Goal: Communication & Community: Answer question/provide support

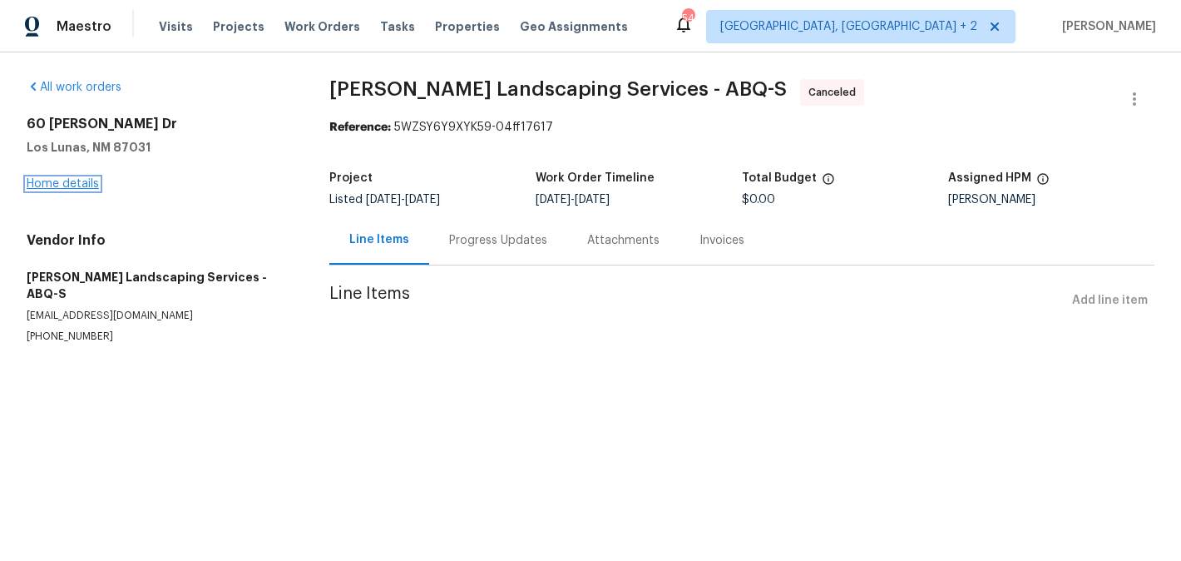
click at [73, 186] on link "Home details" at bounding box center [63, 184] width 72 height 12
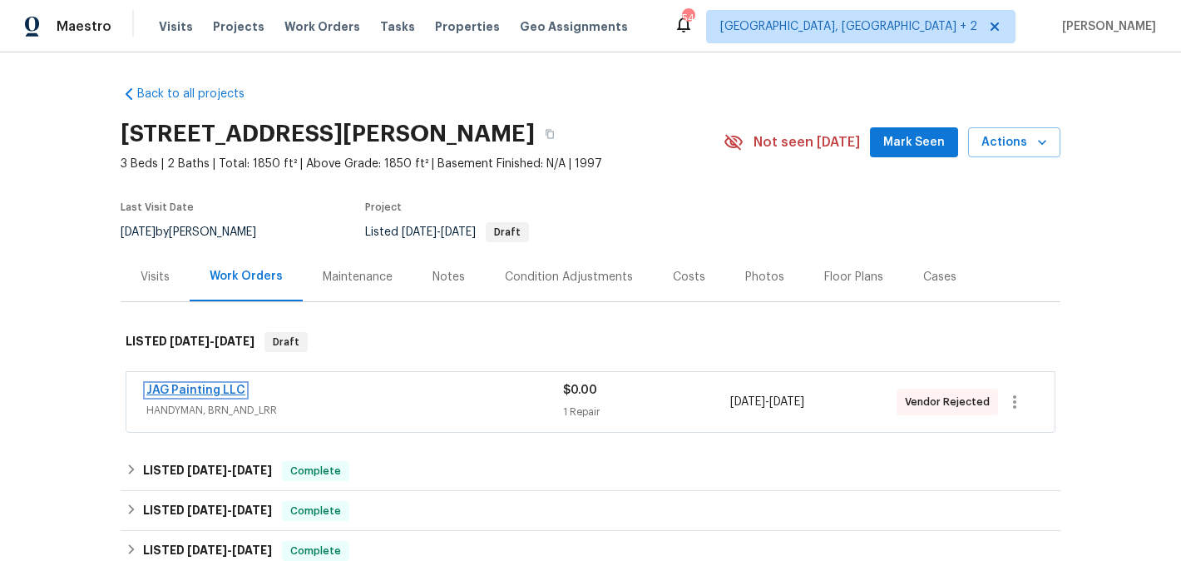
click at [224, 388] on link "JAG Painting LLC" at bounding box center [195, 390] width 99 height 12
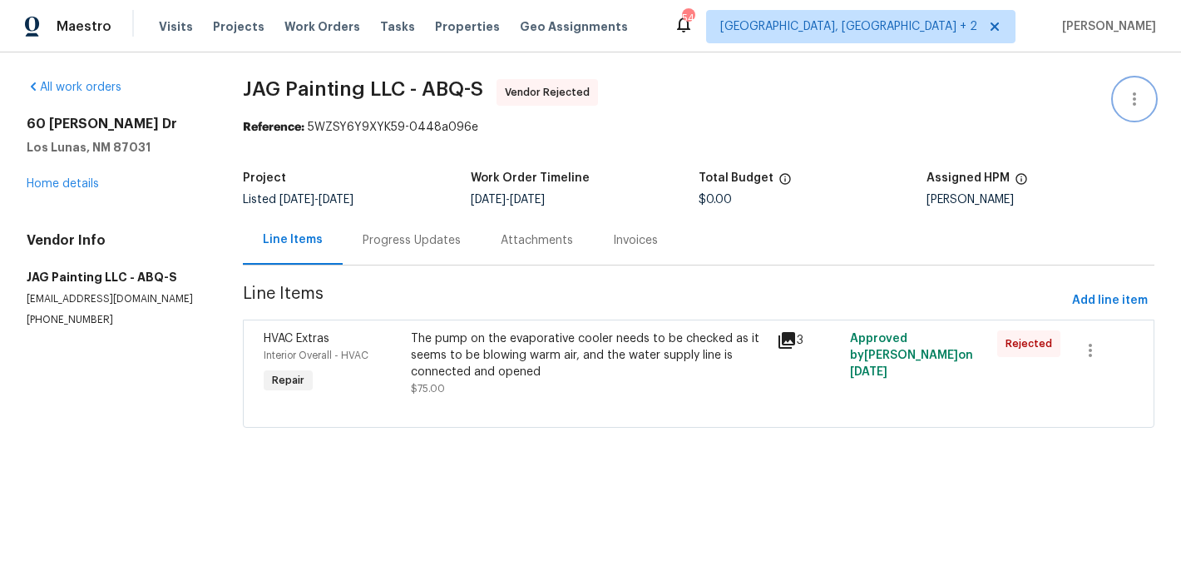
click at [1143, 90] on icon "button" at bounding box center [1135, 99] width 20 height 20
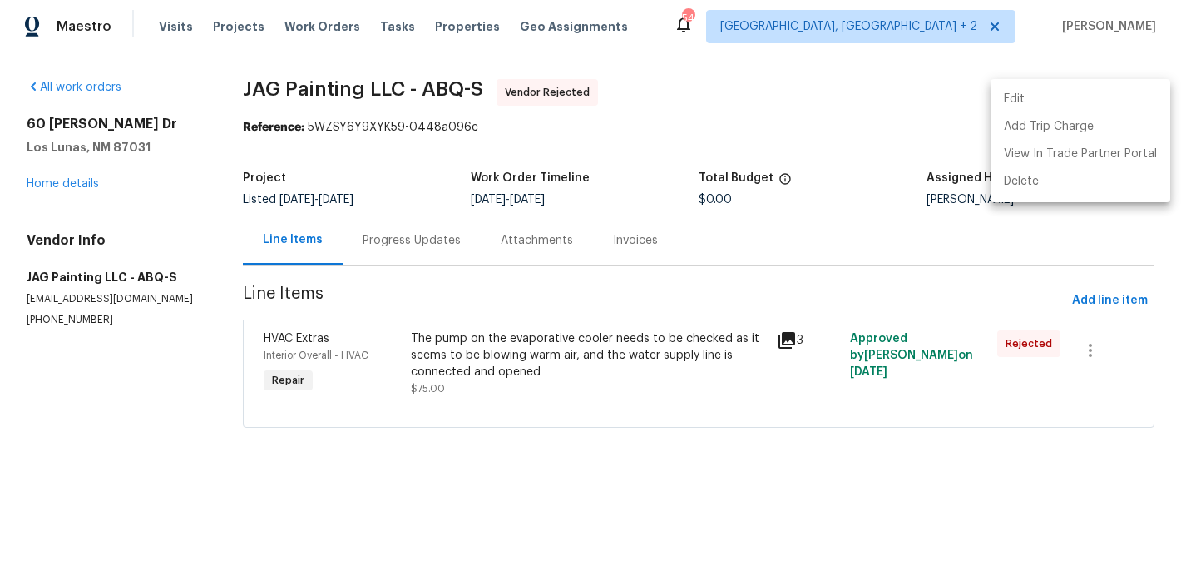
click at [1116, 90] on li "Edit" at bounding box center [1081, 99] width 180 height 27
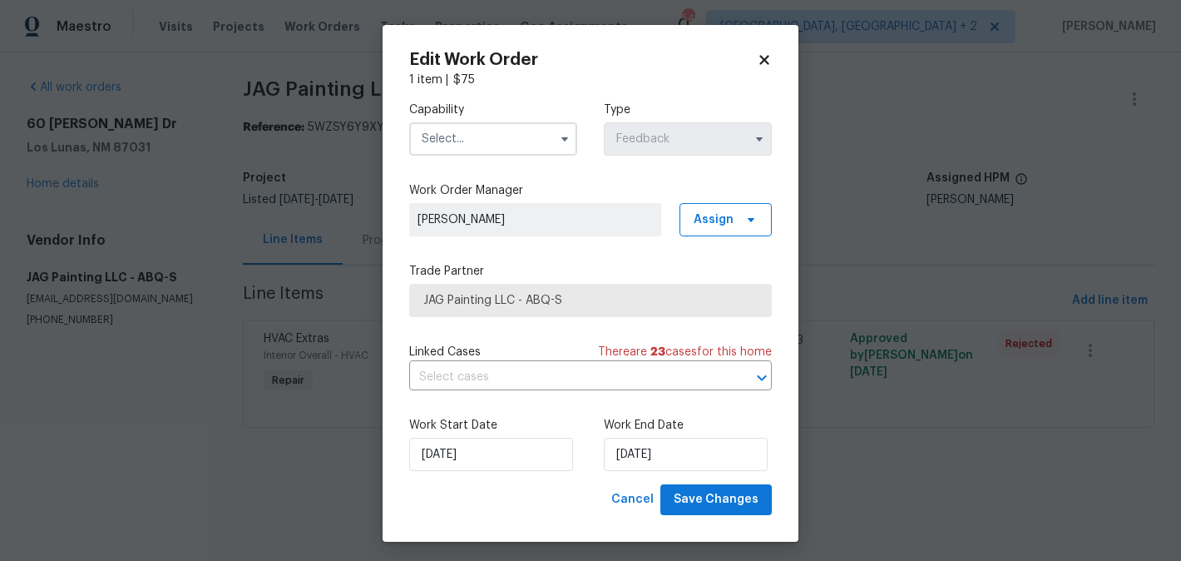
click at [475, 141] on input "text" at bounding box center [493, 138] width 168 height 33
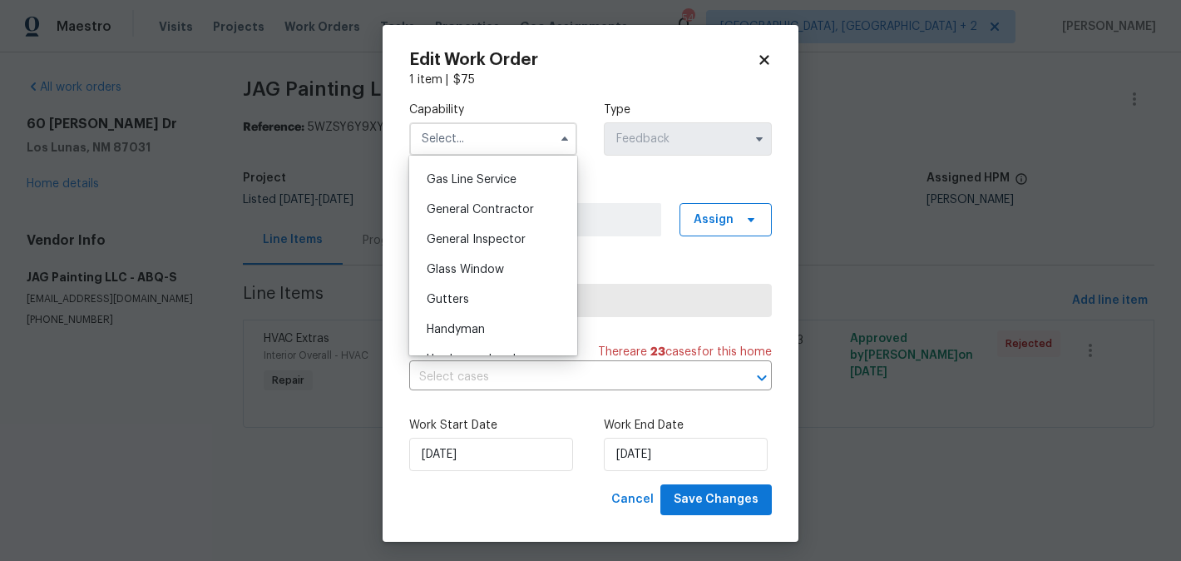
scroll to position [764, 0]
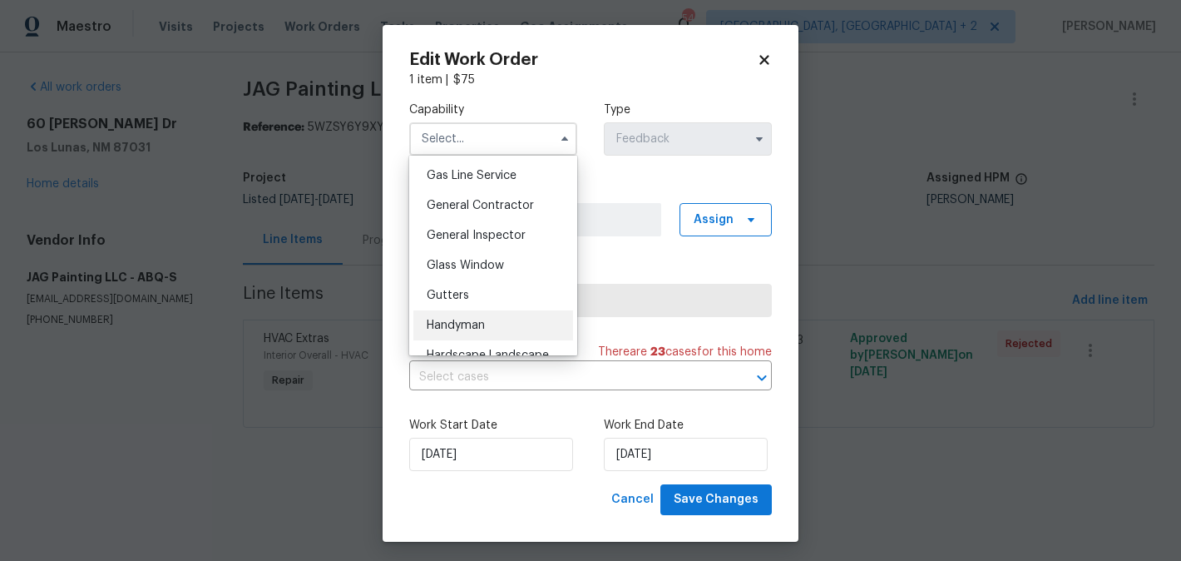
click at [477, 321] on span "Handyman" at bounding box center [456, 325] width 58 height 12
type input "Handyman"
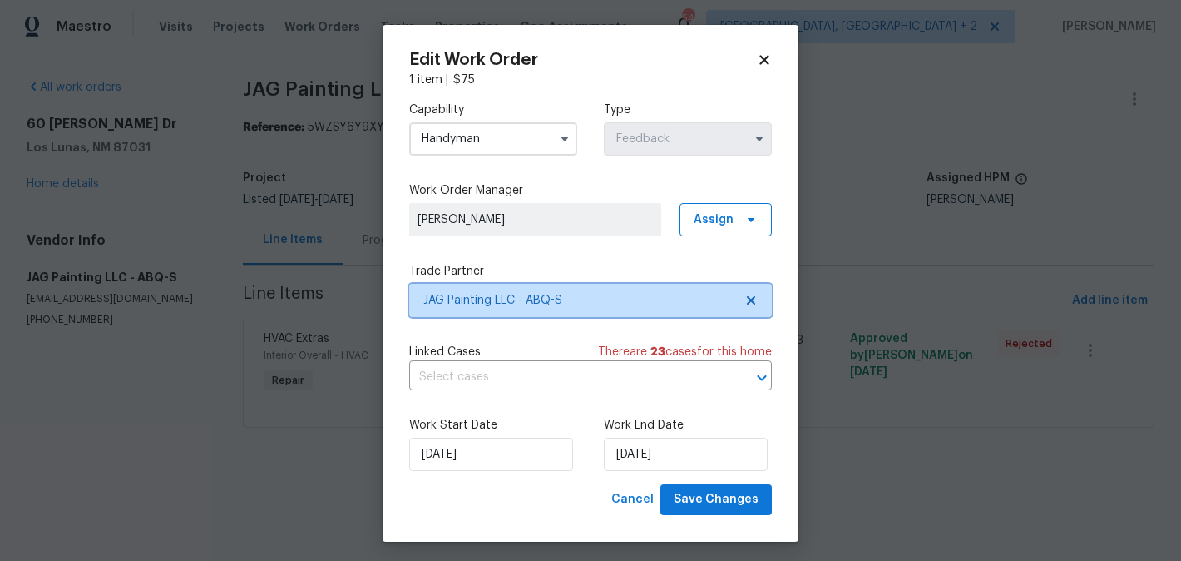
click at [506, 306] on span "JAG Painting LLC - ABQ-S" at bounding box center [578, 300] width 310 height 17
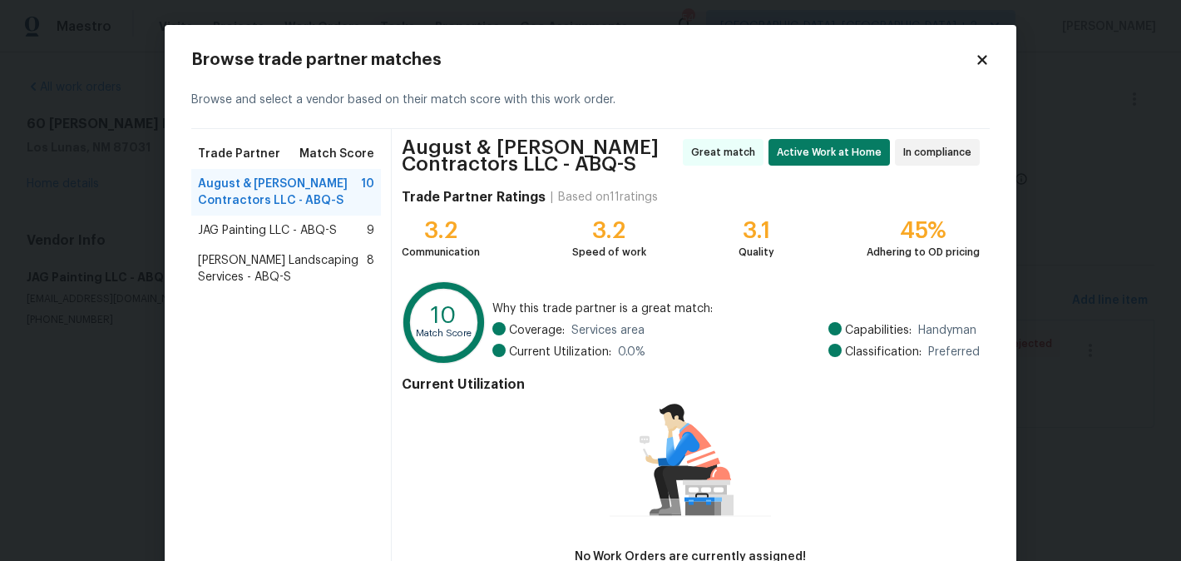
scroll to position [111, 0]
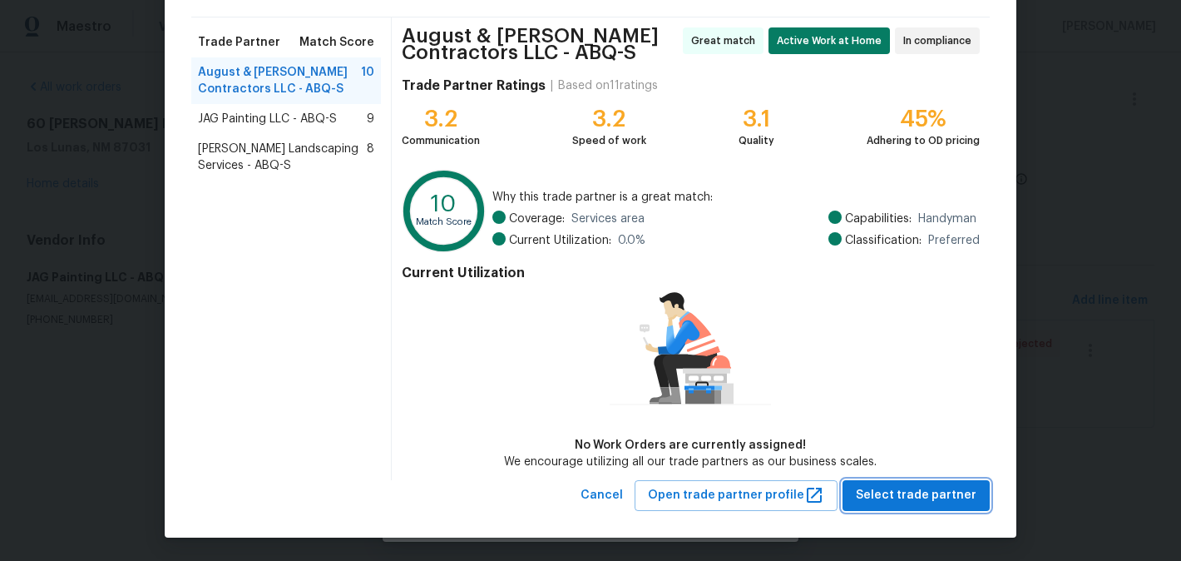
click at [908, 493] on span "Select trade partner" at bounding box center [916, 495] width 121 height 21
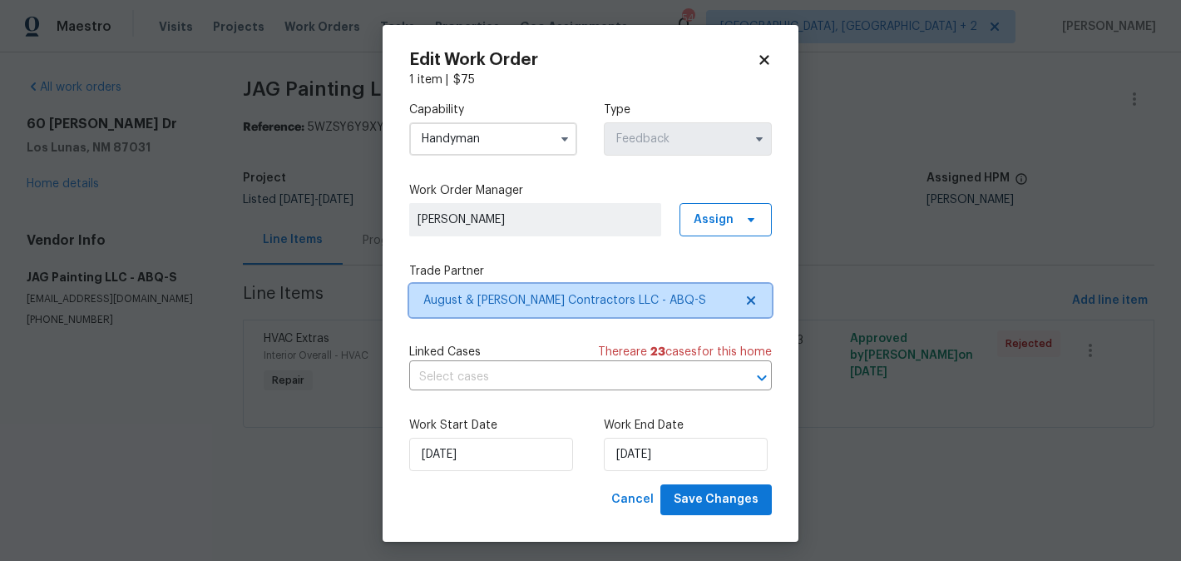
scroll to position [0, 0]
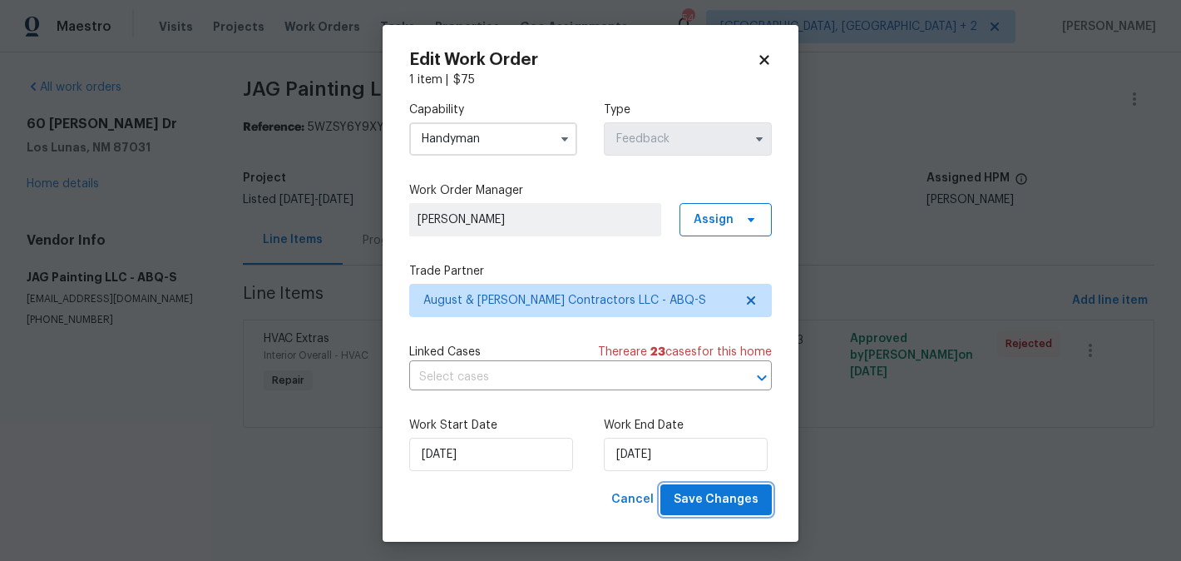
click at [741, 499] on span "Save Changes" at bounding box center [716, 499] width 85 height 21
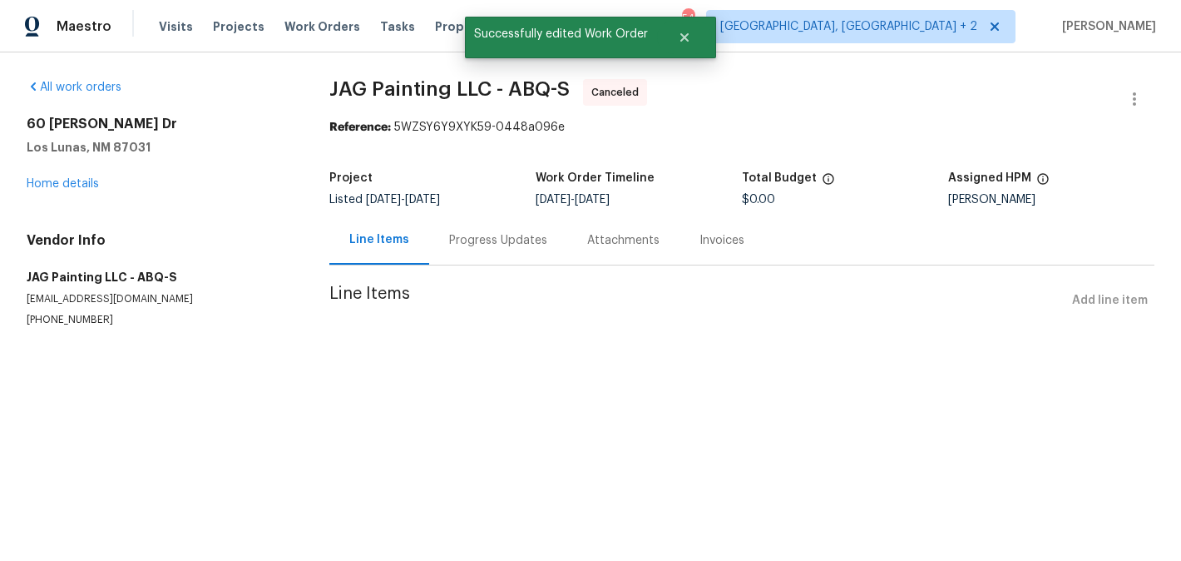
click at [505, 248] on div "Progress Updates" at bounding box center [498, 240] width 98 height 17
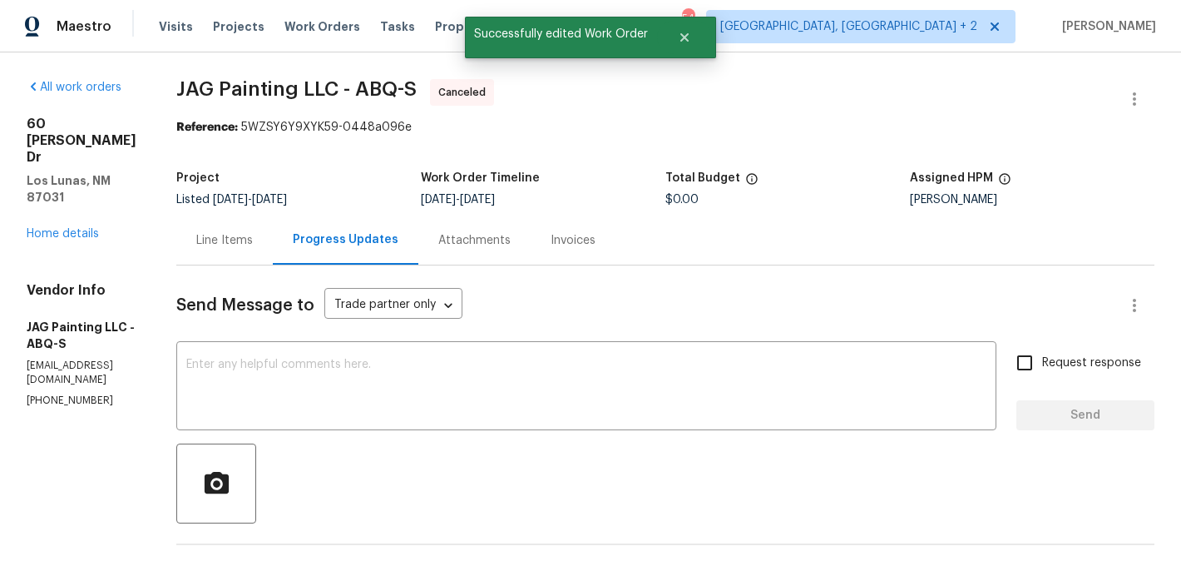
scroll to position [205, 0]
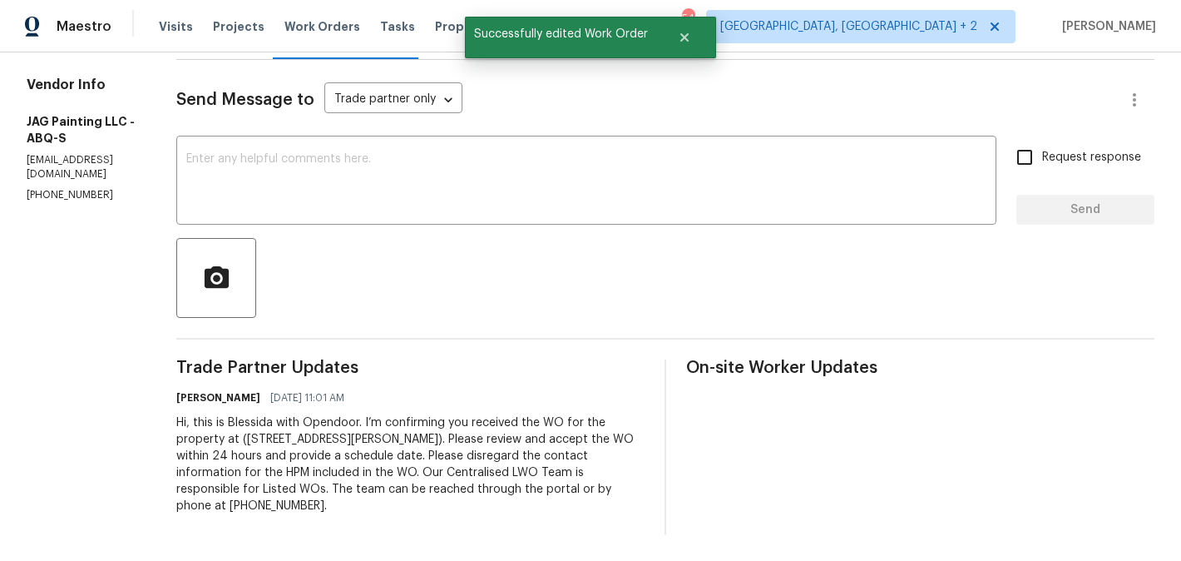
click at [387, 443] on div "Hi, this is Blessida with Opendoor. I’m confirming you received the WO for the …" at bounding box center [410, 464] width 468 height 100
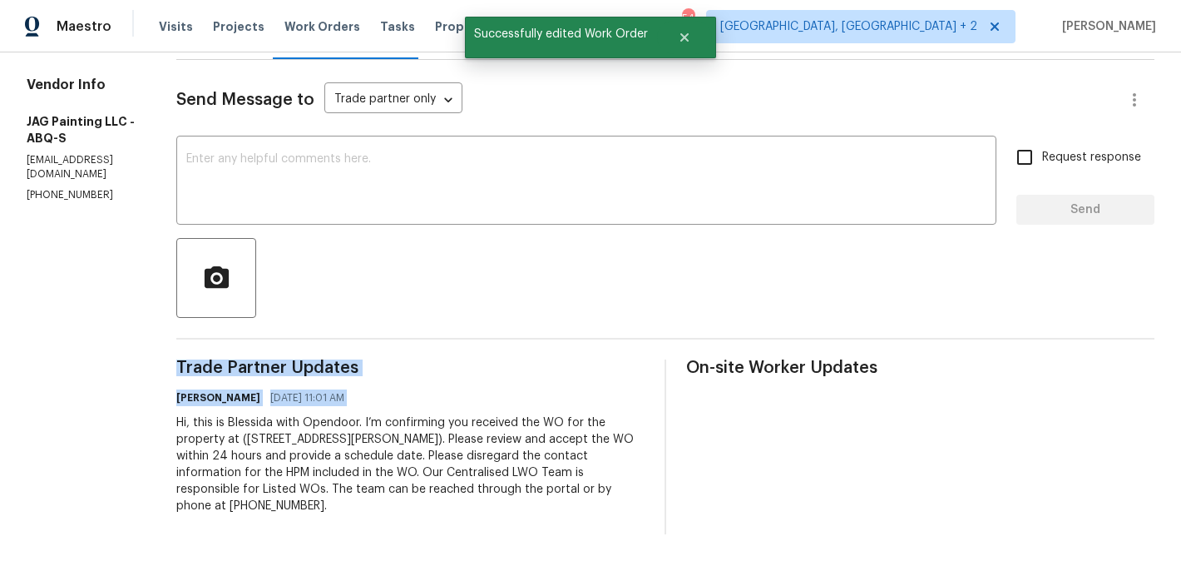
click at [387, 443] on div "Hi, this is Blessida with Opendoor. I’m confirming you received the WO for the …" at bounding box center [410, 464] width 468 height 100
copy div "Trade Partner Updates Blessida Angeline M 08/11/2025 11:01 AM"
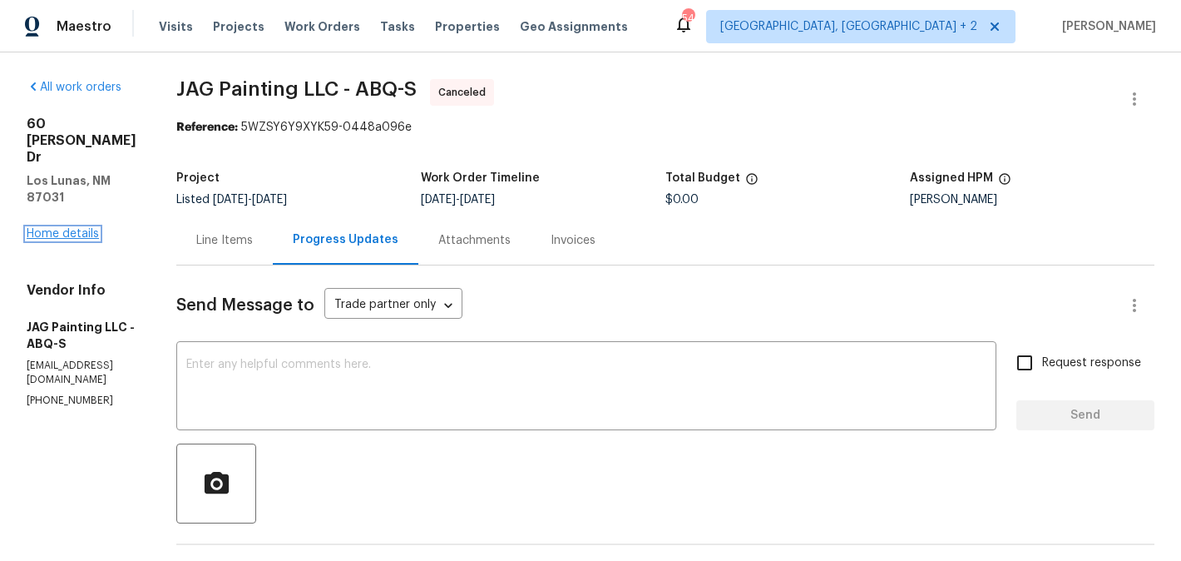
click at [62, 228] on link "Home details" at bounding box center [63, 234] width 72 height 12
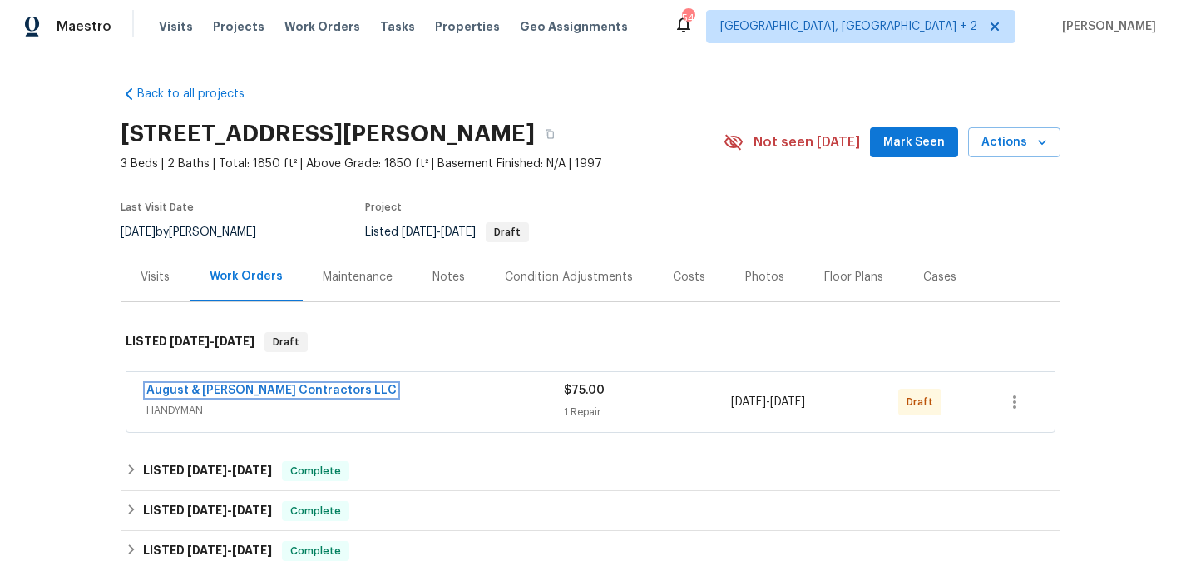
click at [268, 392] on link "August & Suttles Contractors LLC" at bounding box center [271, 390] width 250 height 12
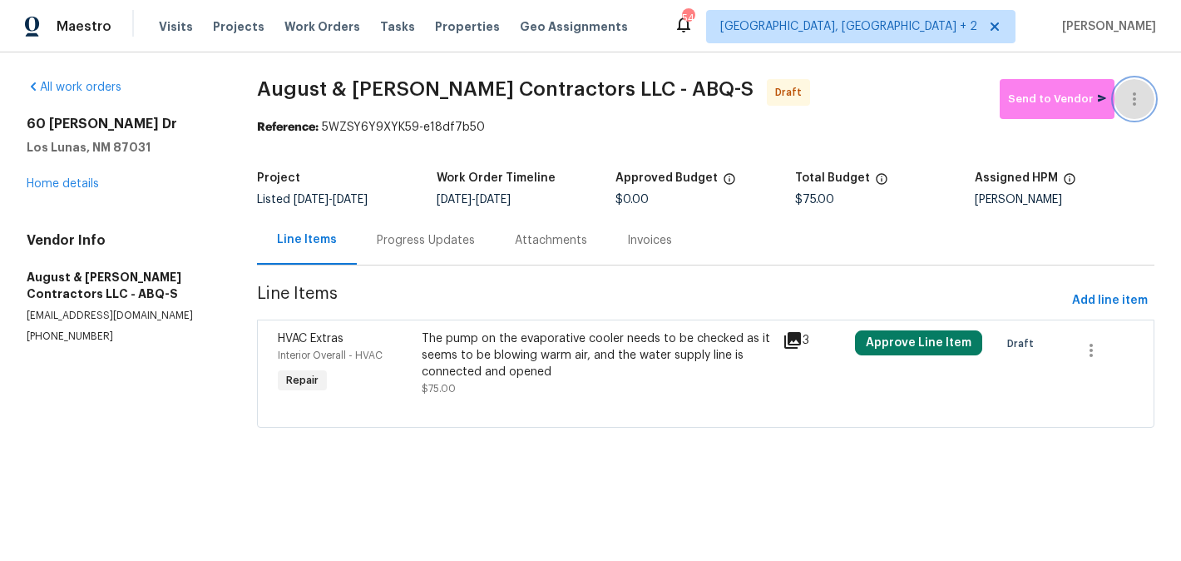
click at [1135, 82] on button "button" at bounding box center [1135, 99] width 40 height 40
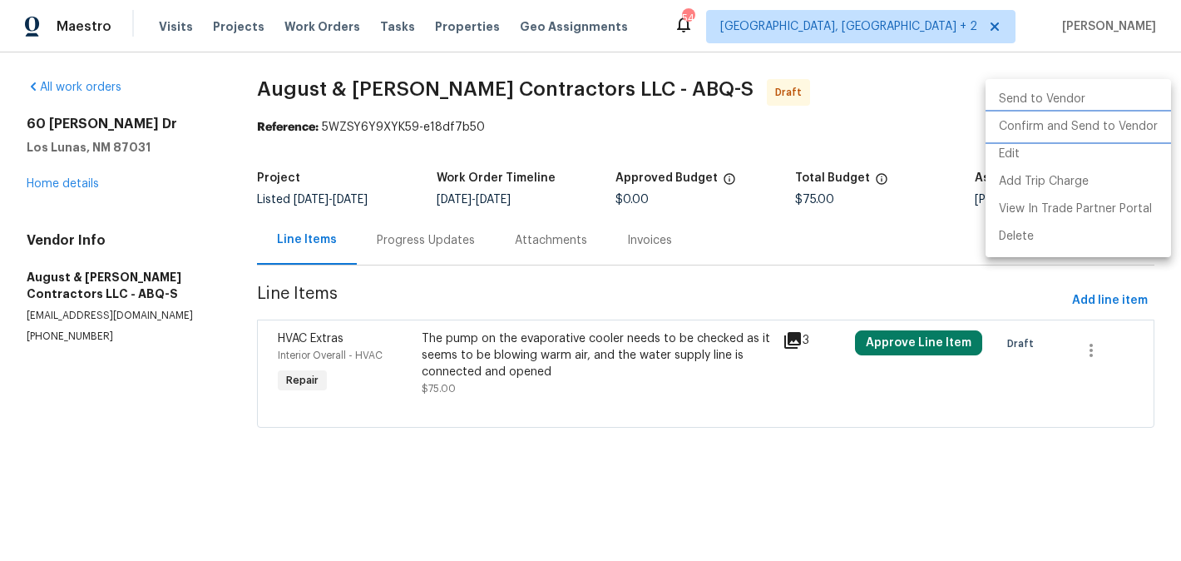
click at [1139, 122] on li "Confirm and Send to Vendor" at bounding box center [1079, 126] width 186 height 27
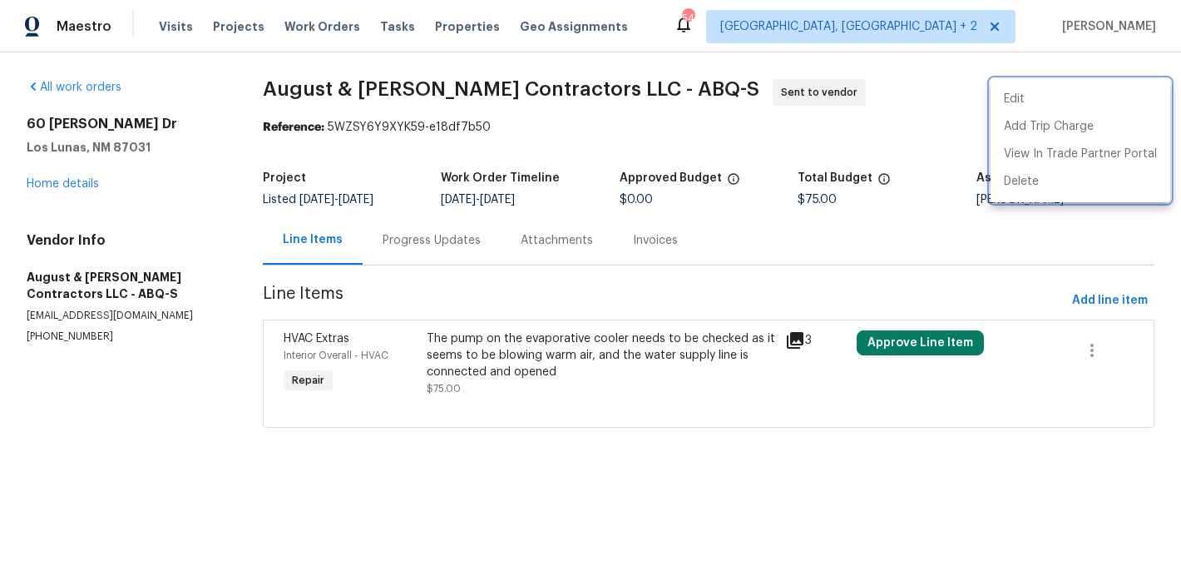
click at [462, 255] on div at bounding box center [590, 280] width 1181 height 561
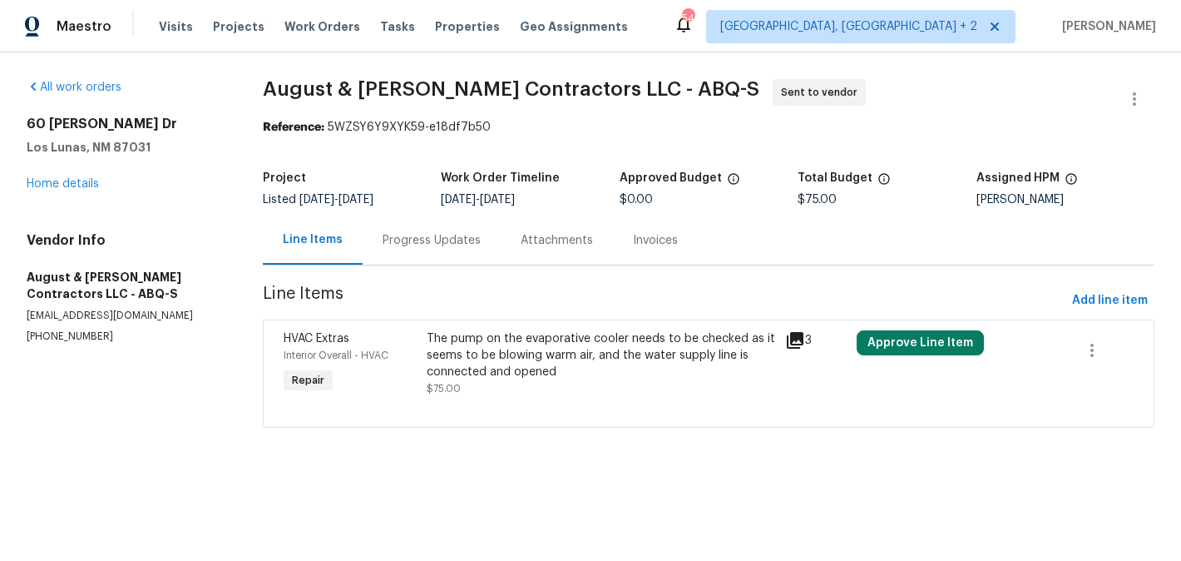
click at [462, 255] on div "Progress Updates" at bounding box center [432, 239] width 138 height 49
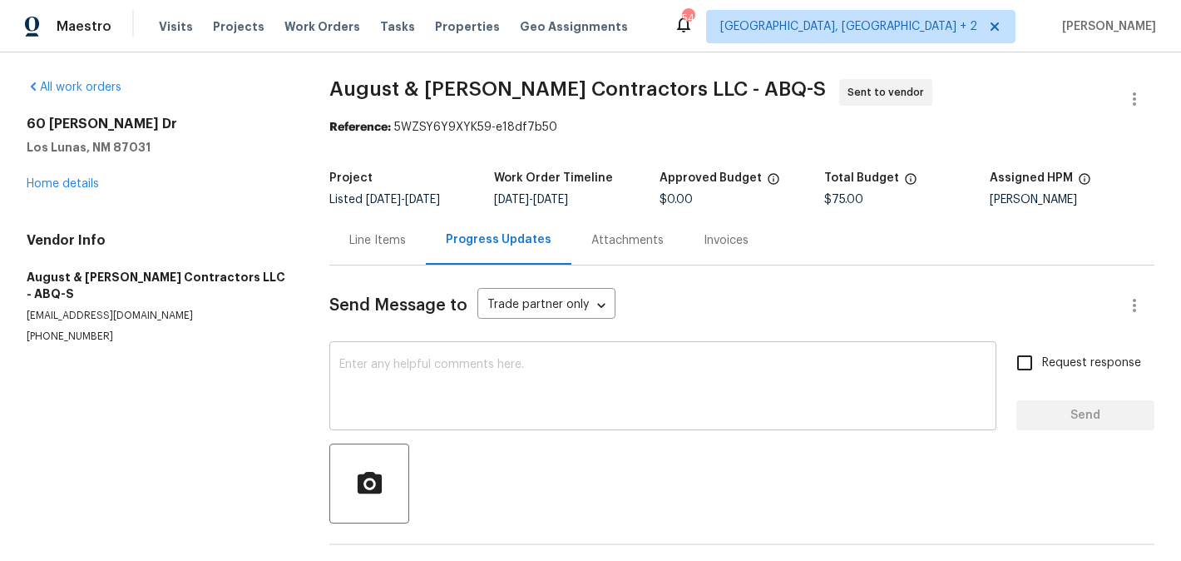
click at [474, 359] on textarea at bounding box center [662, 388] width 647 height 58
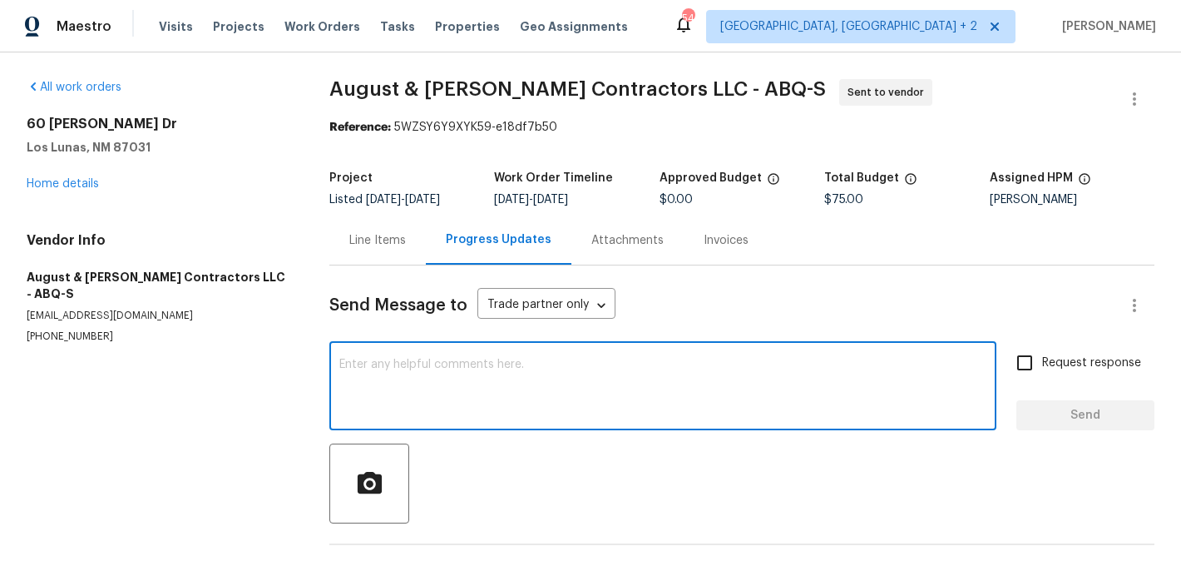
paste textarea "Hi, this is Blessida with Opendoor. I’m confirming you received the WO for the …"
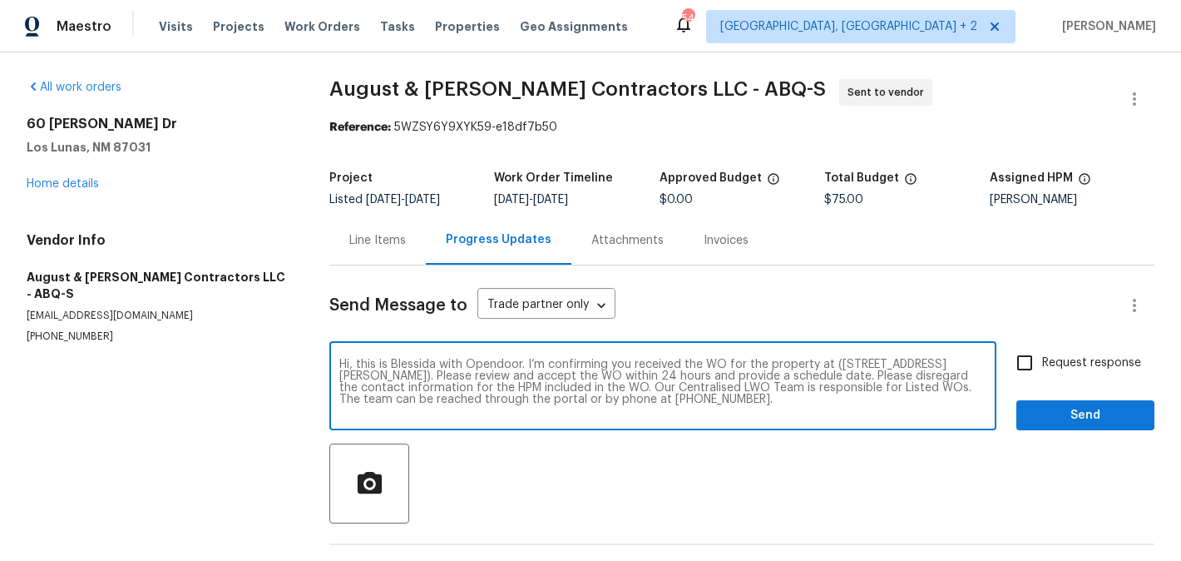
type textarea "Hi, this is Blessida with Opendoor. I’m confirming you received the WO for the …"
click at [1009, 358] on input "Request response" at bounding box center [1024, 362] width 35 height 35
checkbox input "true"
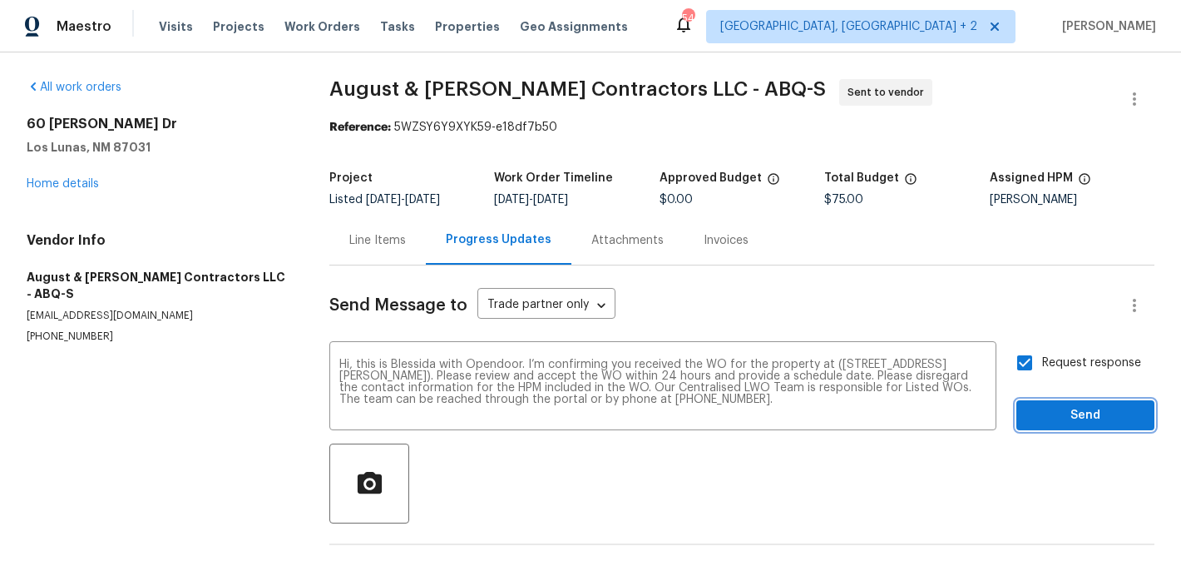
click at [1064, 421] on span "Send" at bounding box center [1085, 415] width 111 height 21
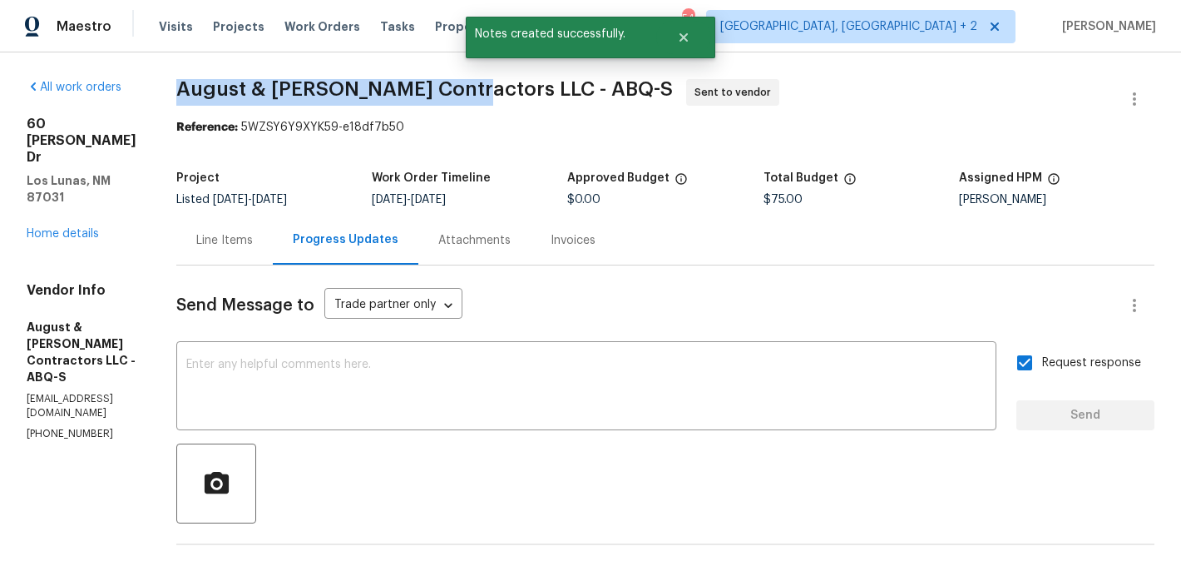
drag, startPoint x: 200, startPoint y: 92, endPoint x: 476, endPoint y: 96, distance: 275.4
click at [476, 96] on div "All work orders 60 Turner Dr Los Lunas, NM 87031 Home details Vendor Info Augus…" at bounding box center [590, 409] width 1181 height 714
copy span "August & Suttles Contractors"
click at [55, 228] on link "Home details" at bounding box center [63, 234] width 72 height 12
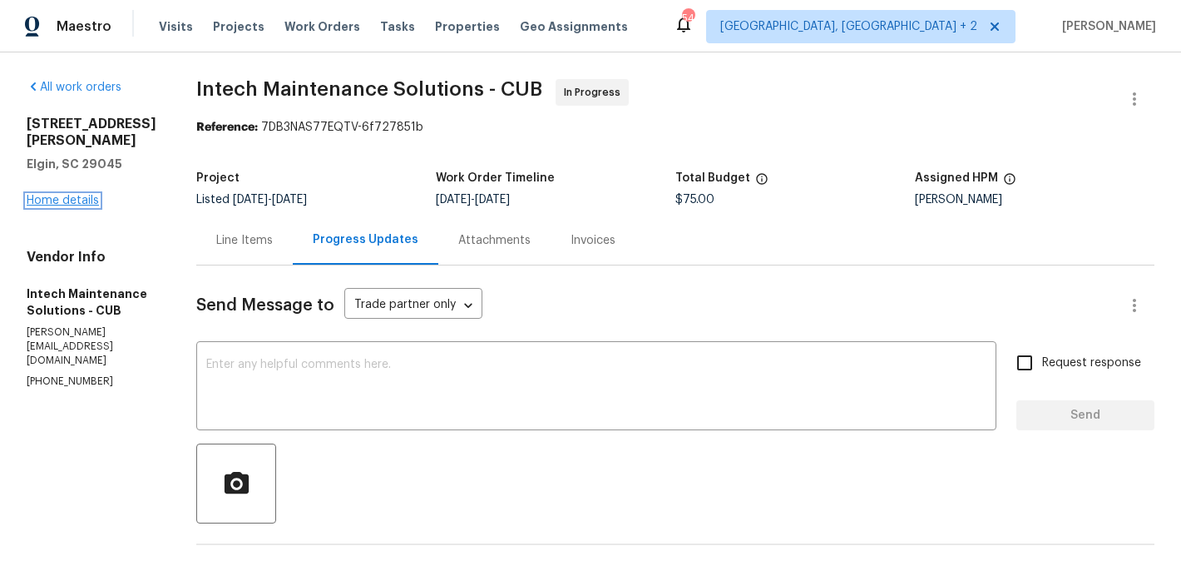
click at [66, 204] on link "Home details" at bounding box center [63, 201] width 72 height 12
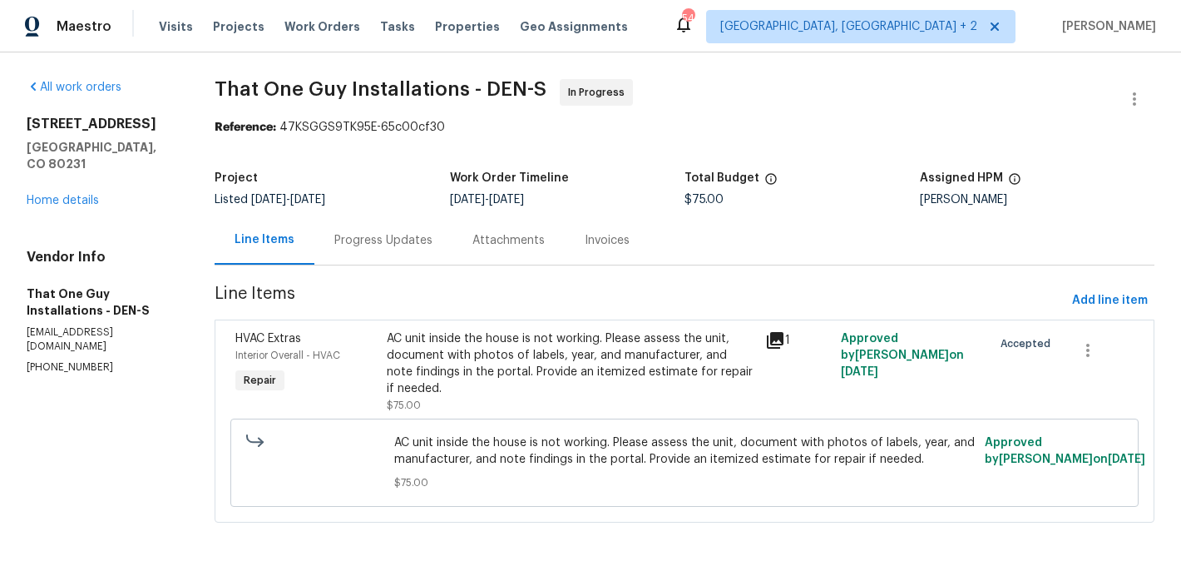
click at [383, 223] on div "Progress Updates" at bounding box center [383, 239] width 138 height 49
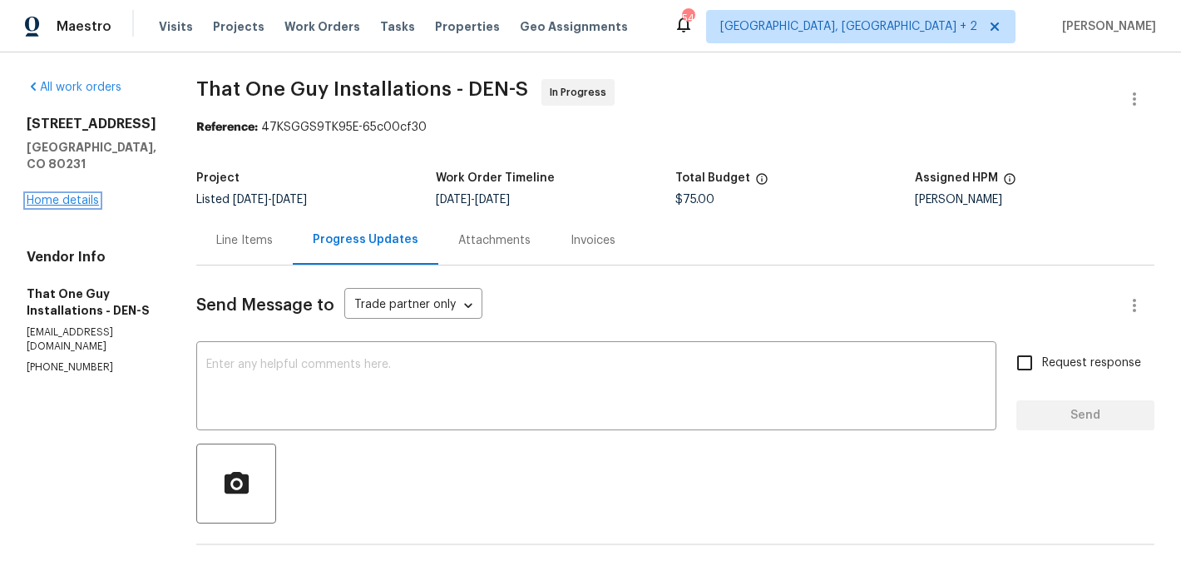
click at [67, 197] on link "Home details" at bounding box center [63, 201] width 72 height 12
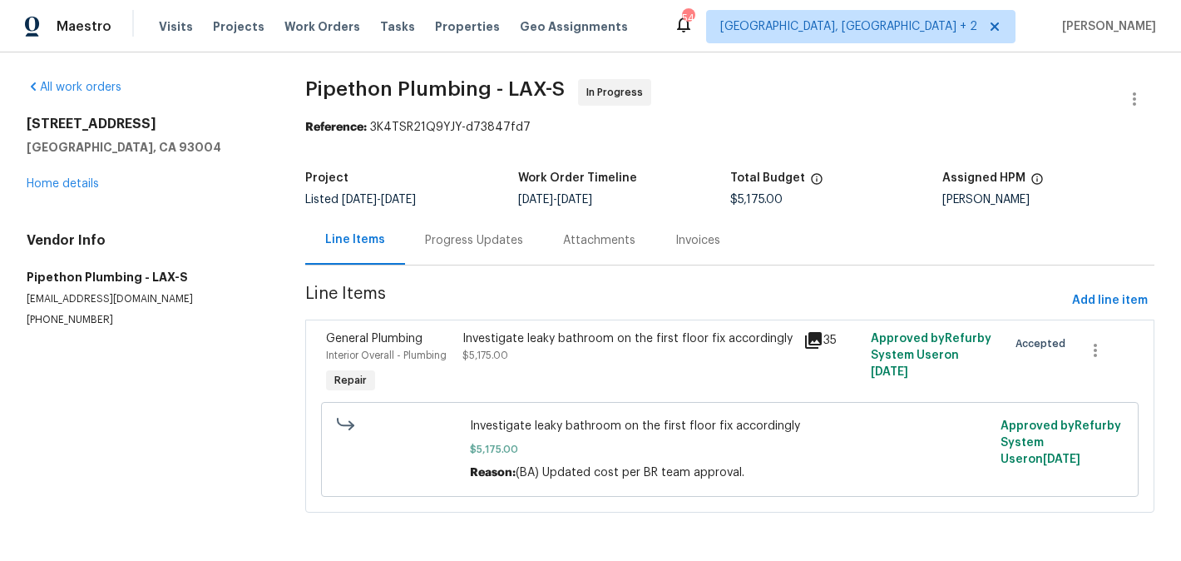
click at [452, 240] on div "Progress Updates" at bounding box center [474, 240] width 98 height 17
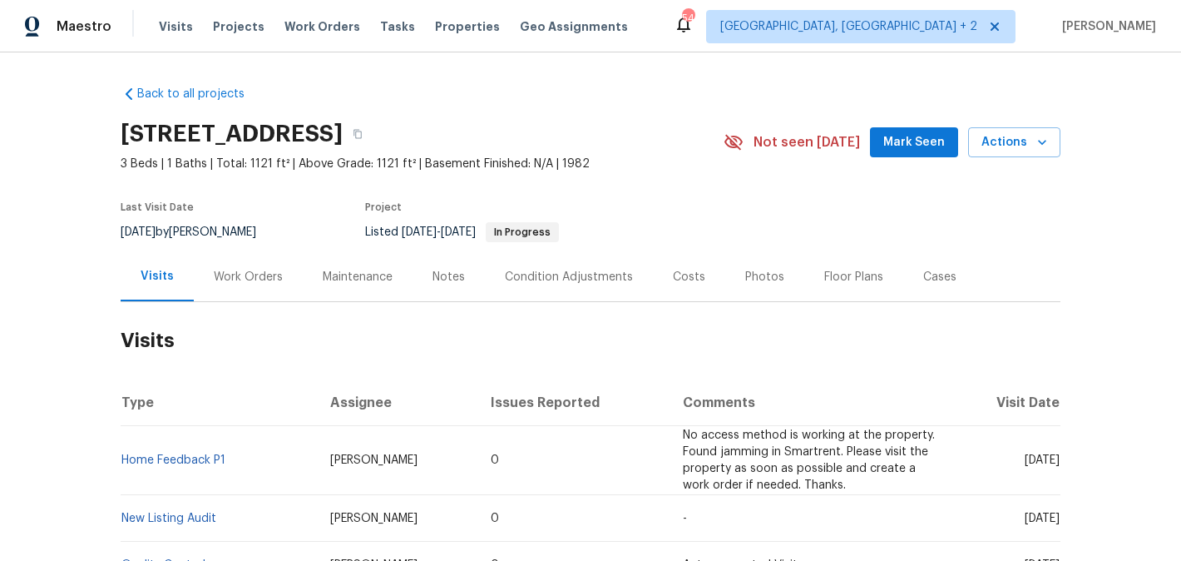
click at [271, 272] on div "Work Orders" at bounding box center [248, 277] width 69 height 17
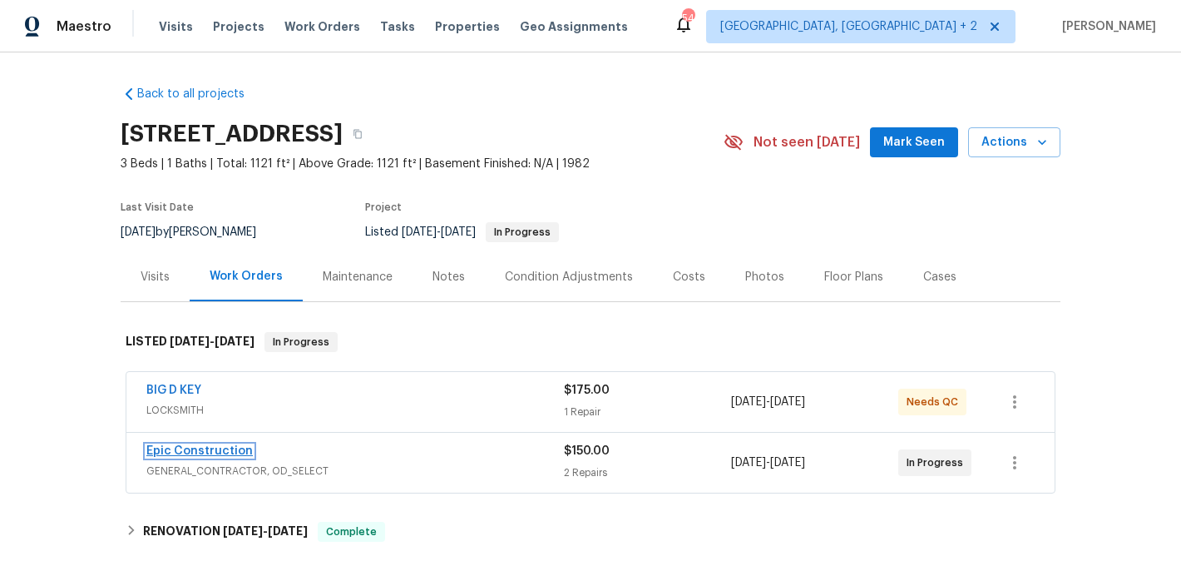
click at [216, 453] on link "Epic Construction" at bounding box center [199, 451] width 106 height 12
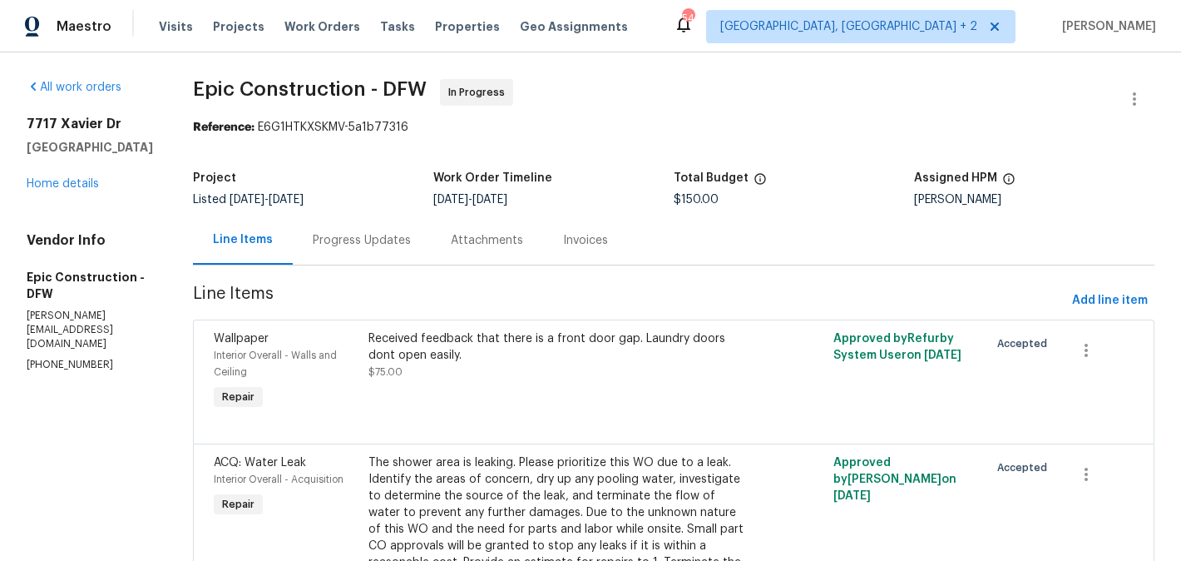
click at [339, 229] on div "Progress Updates" at bounding box center [362, 239] width 138 height 49
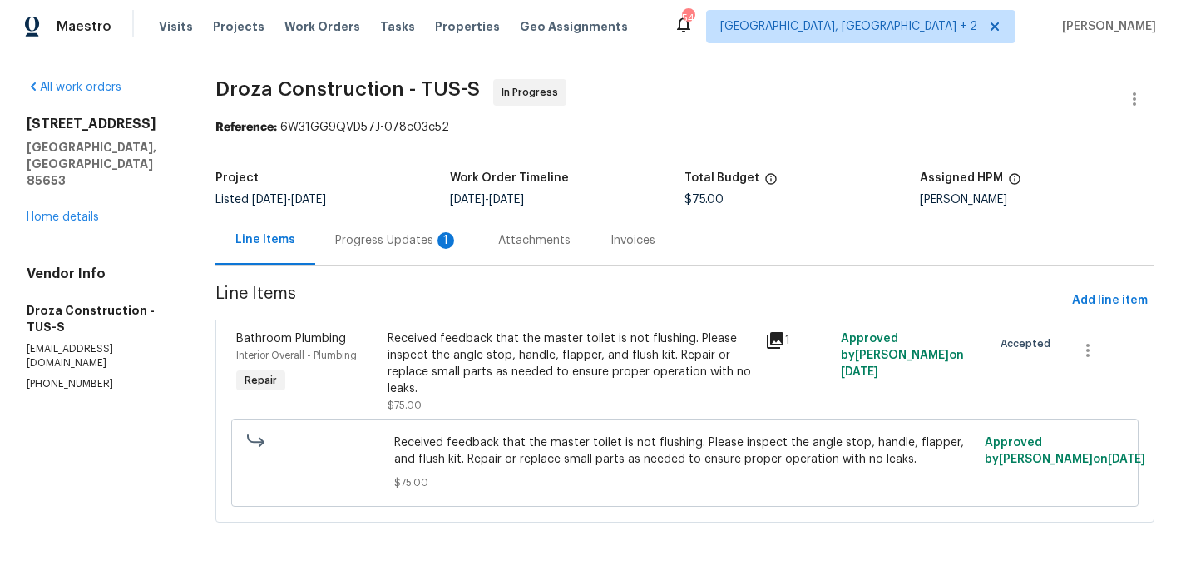
click at [404, 250] on div "Progress Updates 1" at bounding box center [396, 239] width 163 height 49
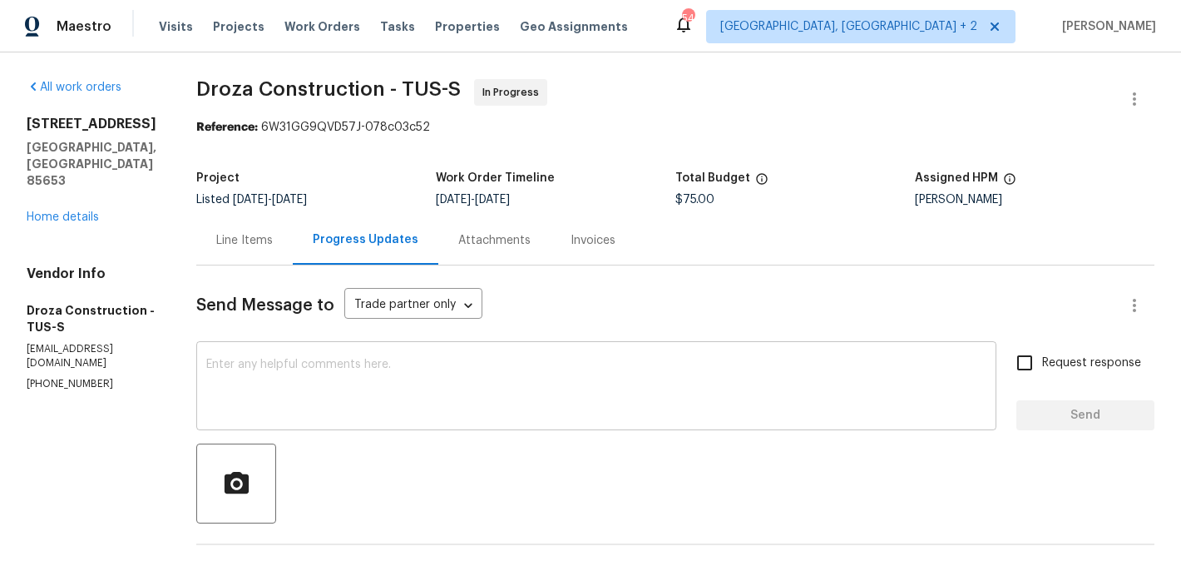
scroll to position [400, 0]
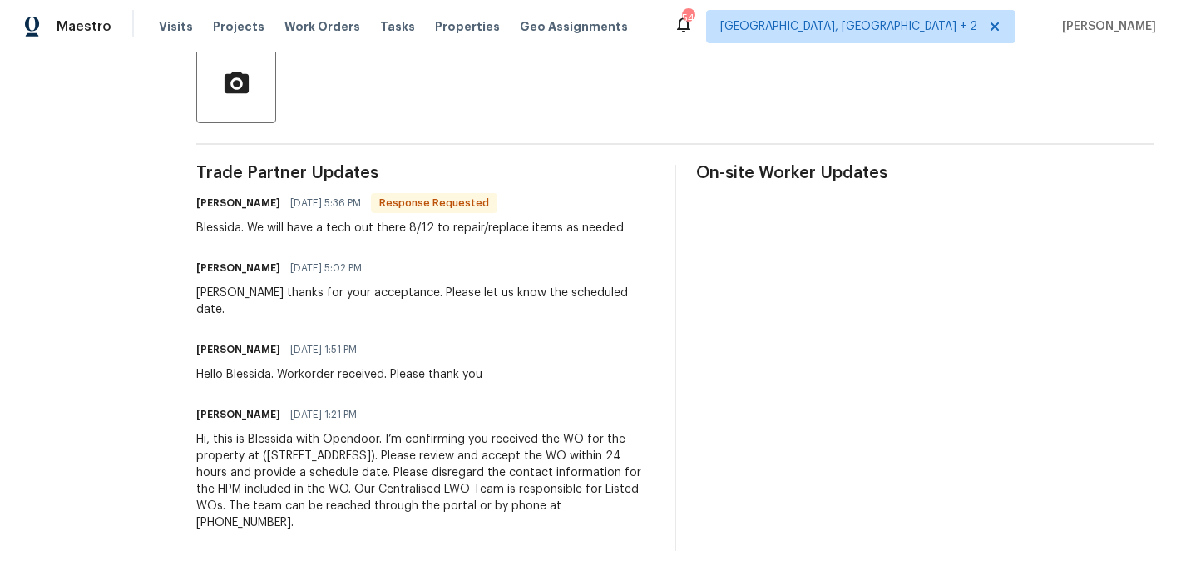
click at [230, 205] on h6 "Robert Pedroza" at bounding box center [238, 203] width 84 height 17
copy h6 "Robert"
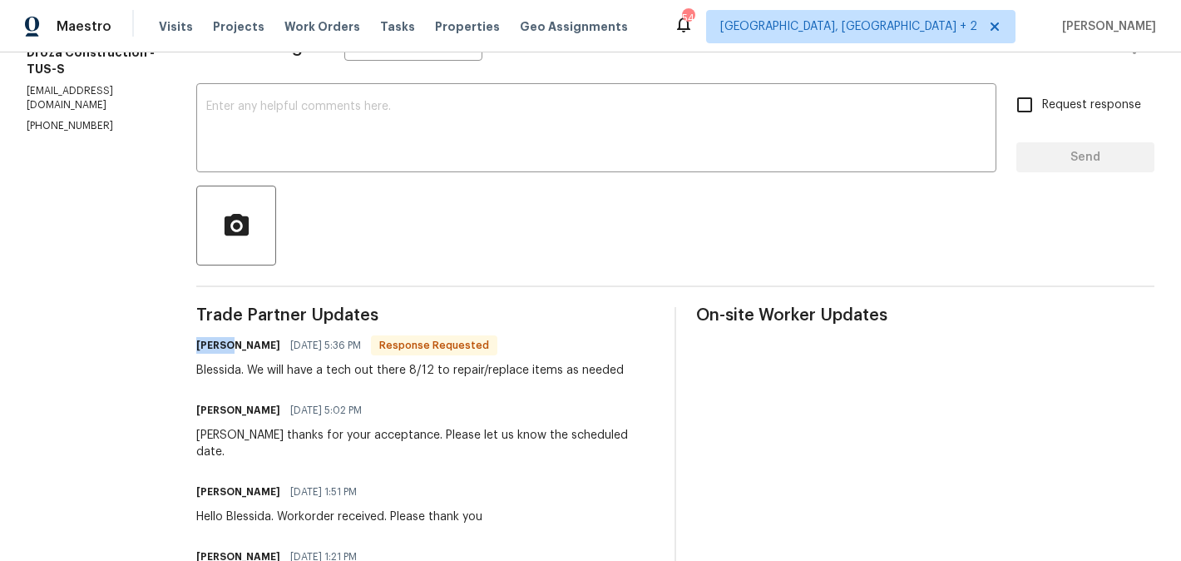
scroll to position [116, 0]
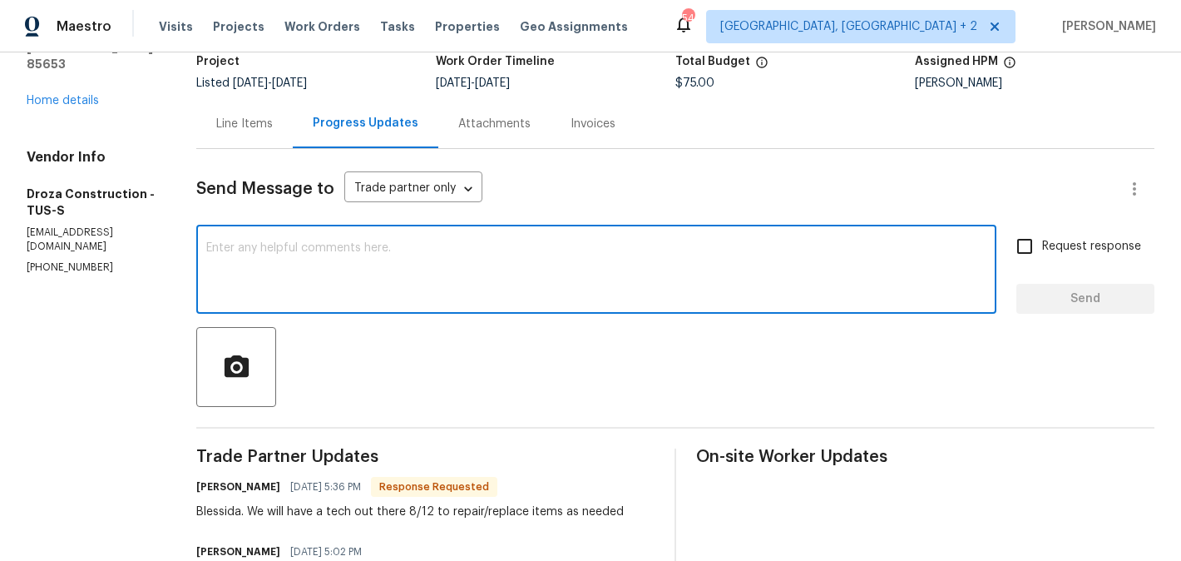
click at [367, 245] on textarea at bounding box center [596, 271] width 780 height 58
paste textarea "Robert"
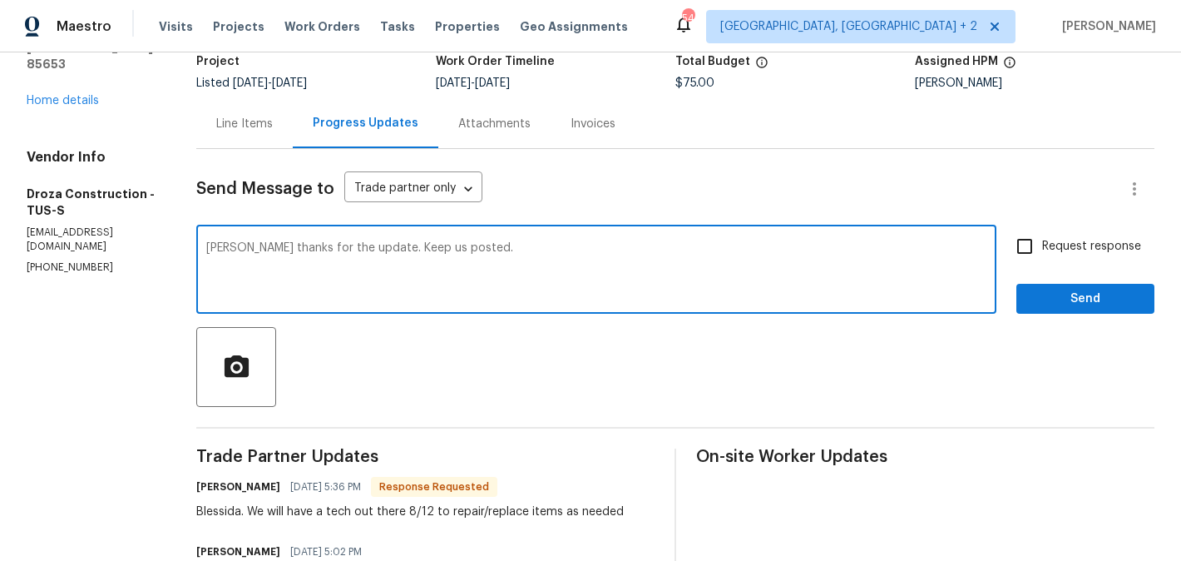
type textarea "Robert thanks for the update. Keep us posted."
click at [1060, 244] on span "Request response" at bounding box center [1091, 246] width 99 height 17
click at [1042, 244] on input "Request response" at bounding box center [1024, 246] width 35 height 35
checkbox input "true"
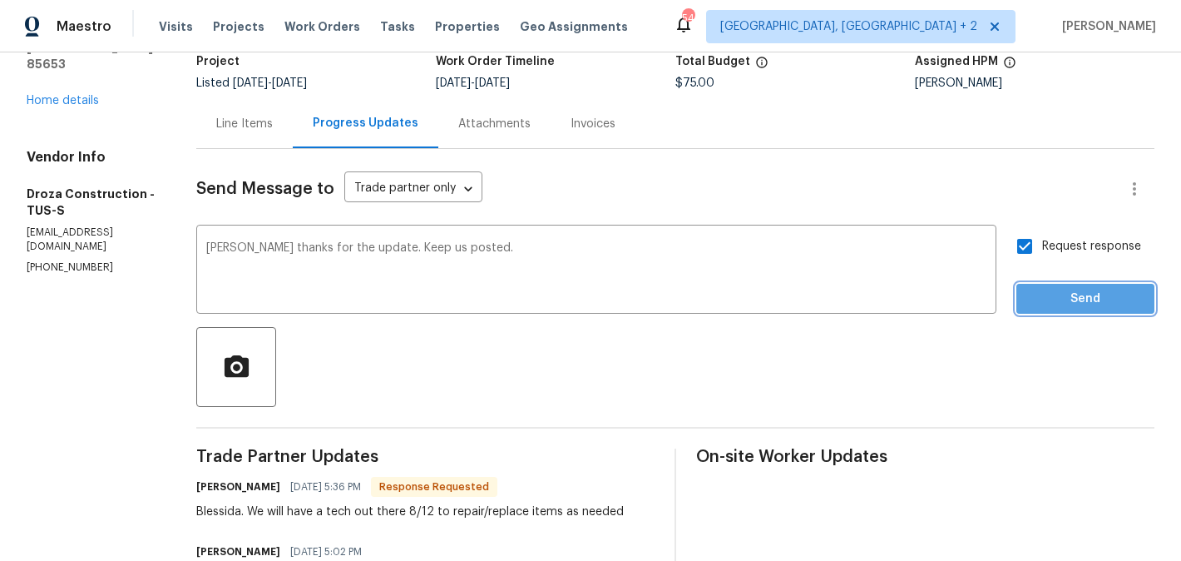
click at [1060, 294] on span "Send" at bounding box center [1085, 299] width 111 height 21
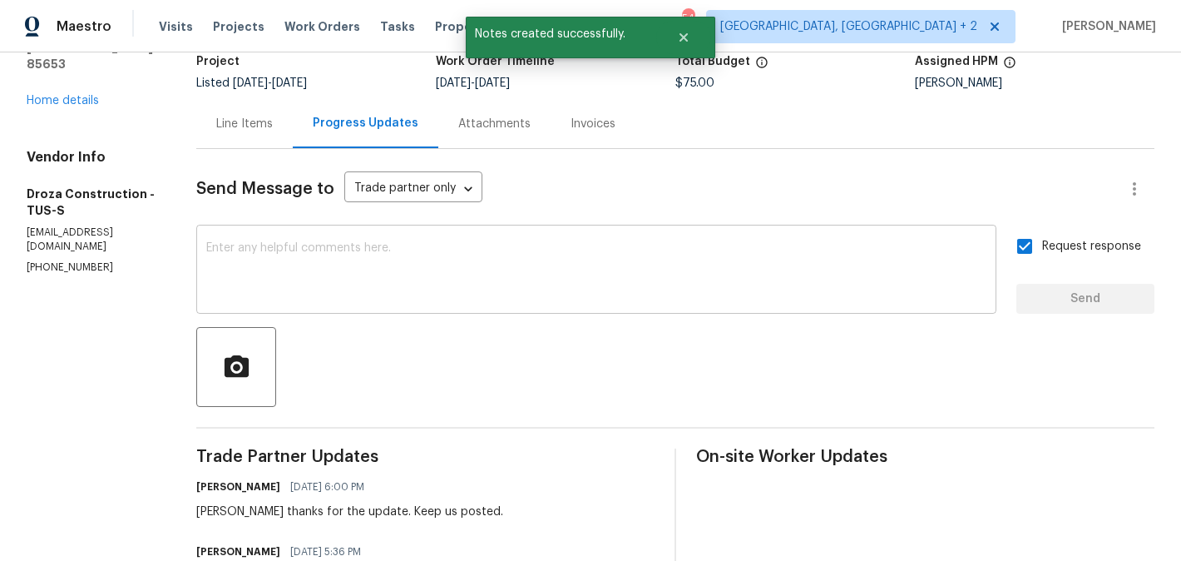
scroll to position [0, 0]
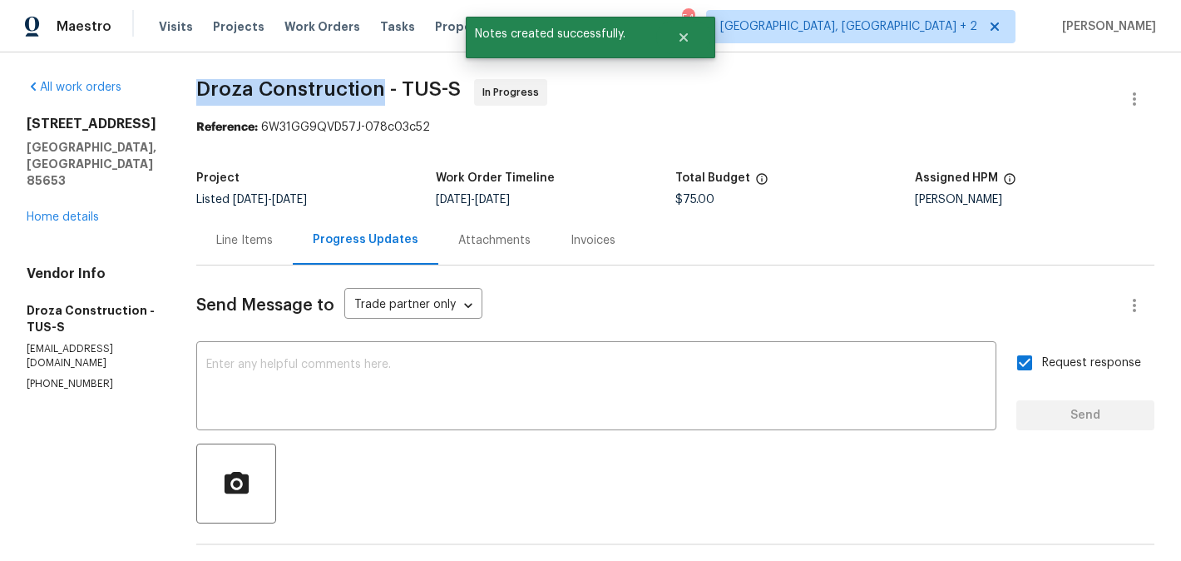
drag, startPoint x: 210, startPoint y: 87, endPoint x: 390, endPoint y: 105, distance: 181.4
click at [390, 105] on span "Droza Construction - TUS-S In Progress" at bounding box center [655, 99] width 918 height 40
copy span "Droza Construction"
click at [66, 211] on link "Home details" at bounding box center [63, 217] width 72 height 12
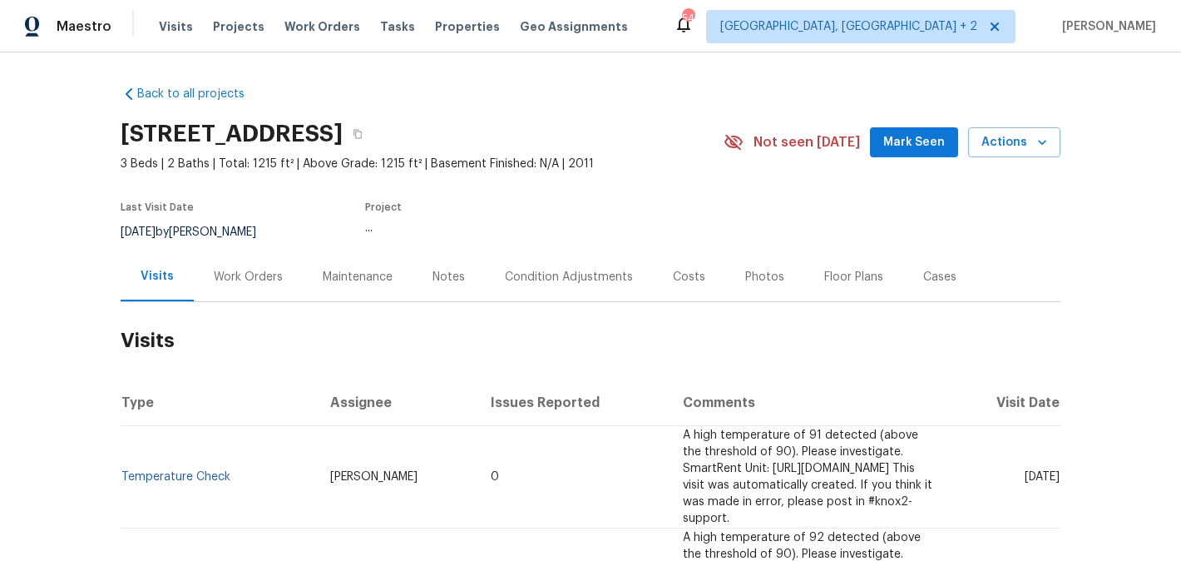
click at [265, 285] on div "Work Orders" at bounding box center [248, 276] width 109 height 49
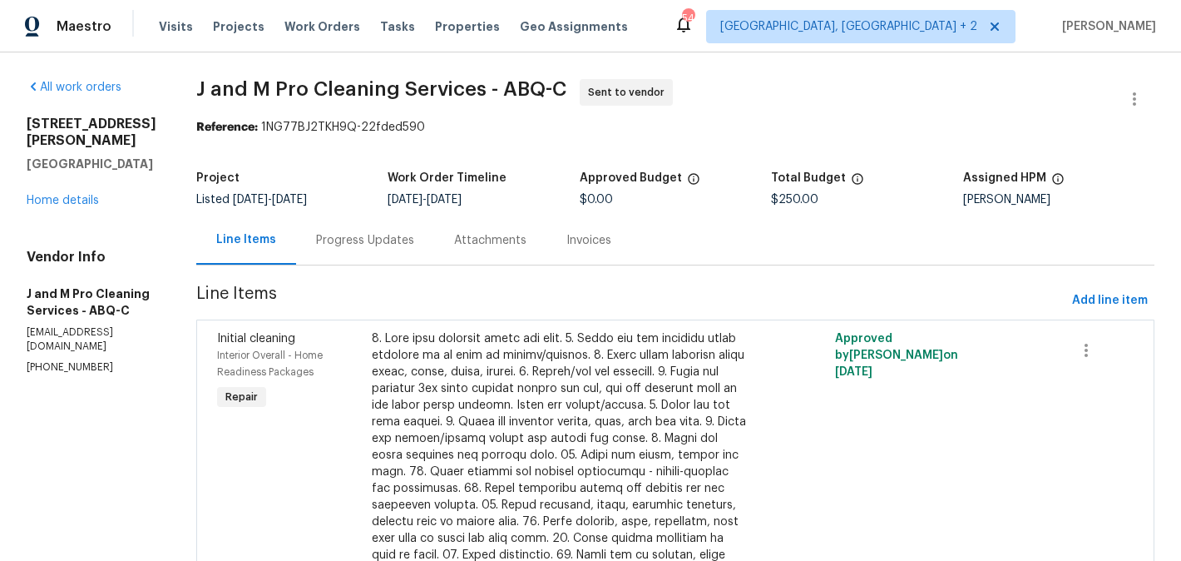
click at [414, 246] on div "Progress Updates" at bounding box center [365, 240] width 98 height 17
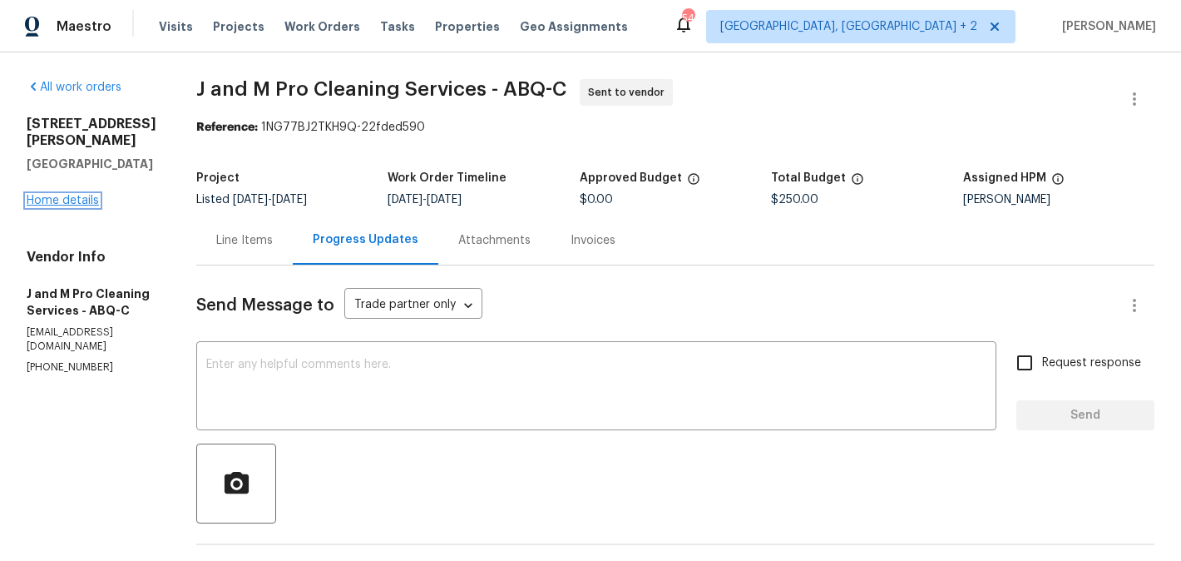
click at [96, 195] on link "Home details" at bounding box center [63, 201] width 72 height 12
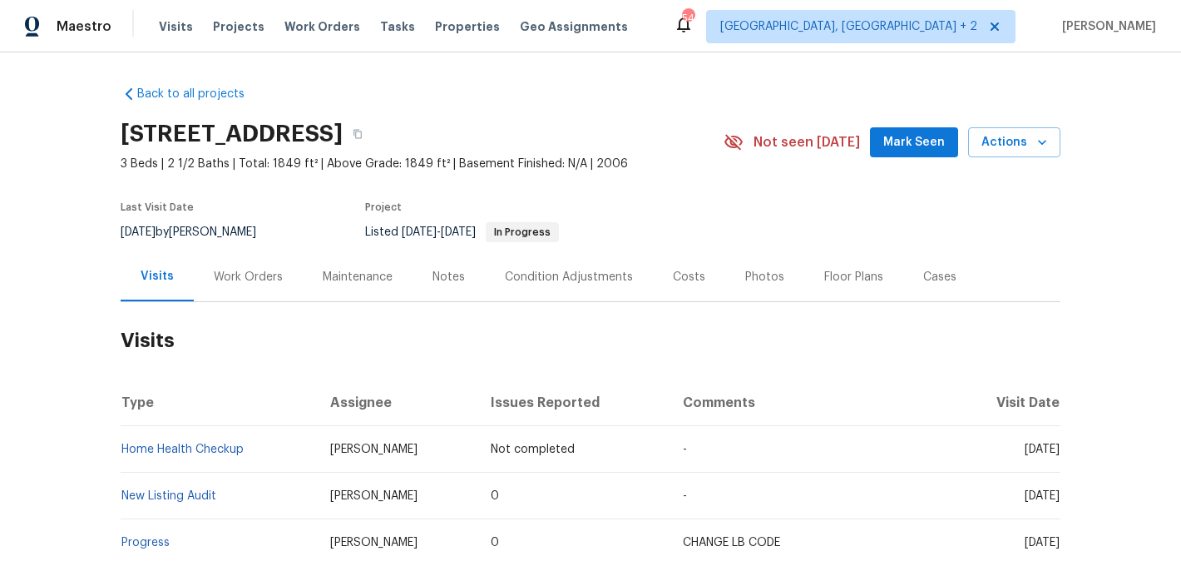
click at [225, 272] on div "Work Orders" at bounding box center [248, 277] width 69 height 17
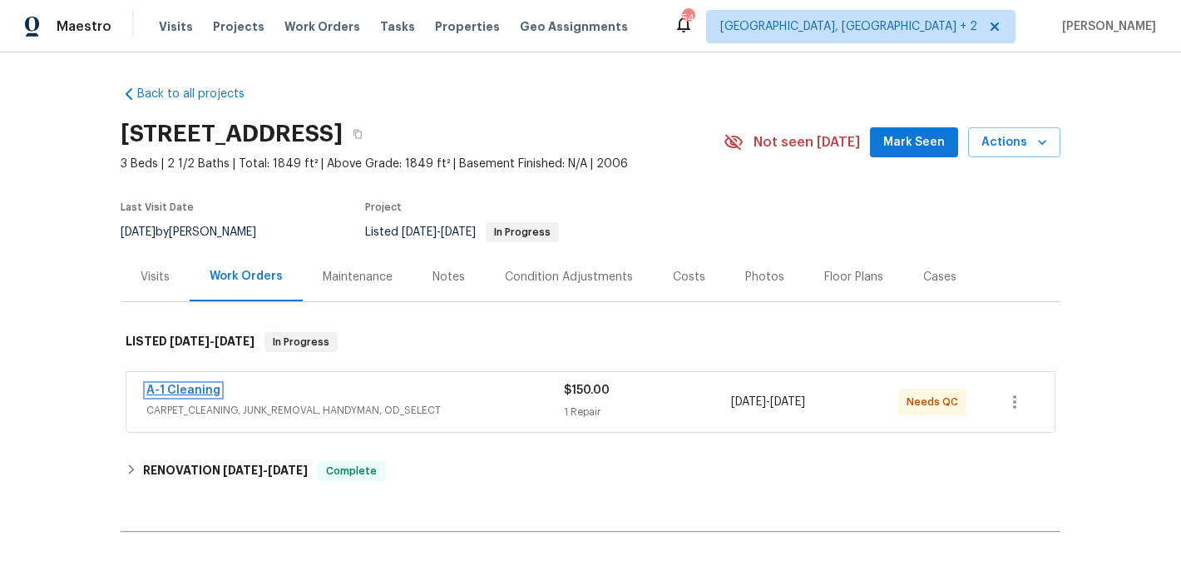
click at [197, 392] on link "A-1 Cleaning" at bounding box center [183, 390] width 74 height 12
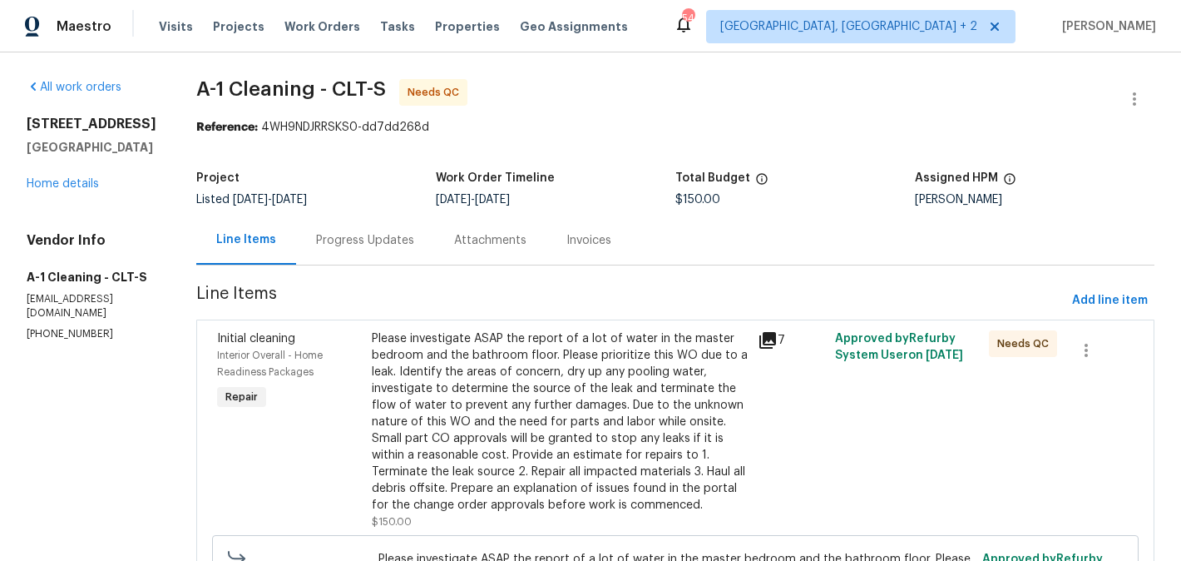
click at [127, 355] on section "All work orders [STREET_ADDRESS] Home details Vendor Info A-1 Cleaning - CLT-S …" at bounding box center [92, 422] width 130 height 686
click at [127, 355] on section "All work orders 1733 Hollybrook Ave Gastonia, NC 28054 Home details Vendor Info…" at bounding box center [92, 422] width 130 height 686
copy p "(828) 468-1051"
click at [1125, 295] on span "Add line item" at bounding box center [1110, 300] width 76 height 21
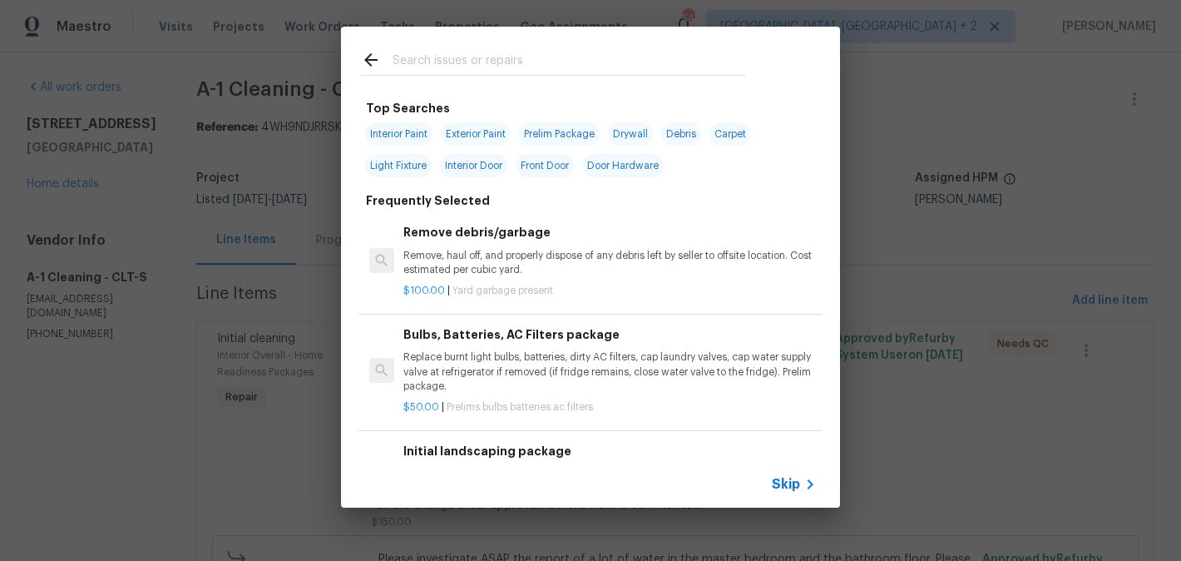
click at [448, 50] on div at bounding box center [553, 62] width 384 height 25
click at [446, 69] on input "text" at bounding box center [569, 62] width 353 height 25
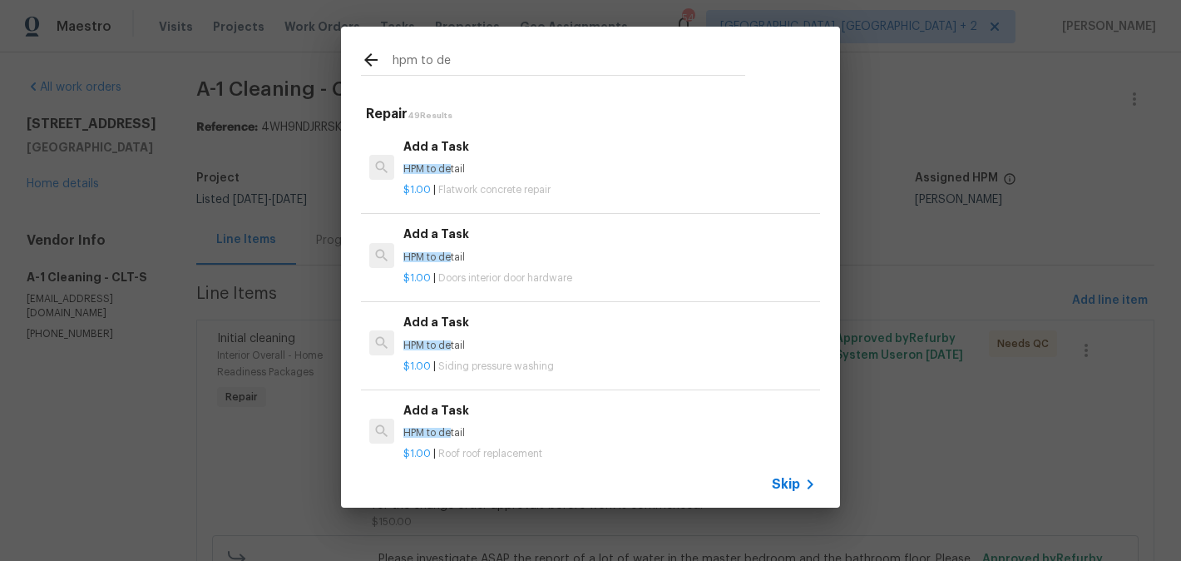
type input "hpm to de"
click at [434, 160] on div "Add a Task HPM to de tail" at bounding box center [609, 157] width 413 height 40
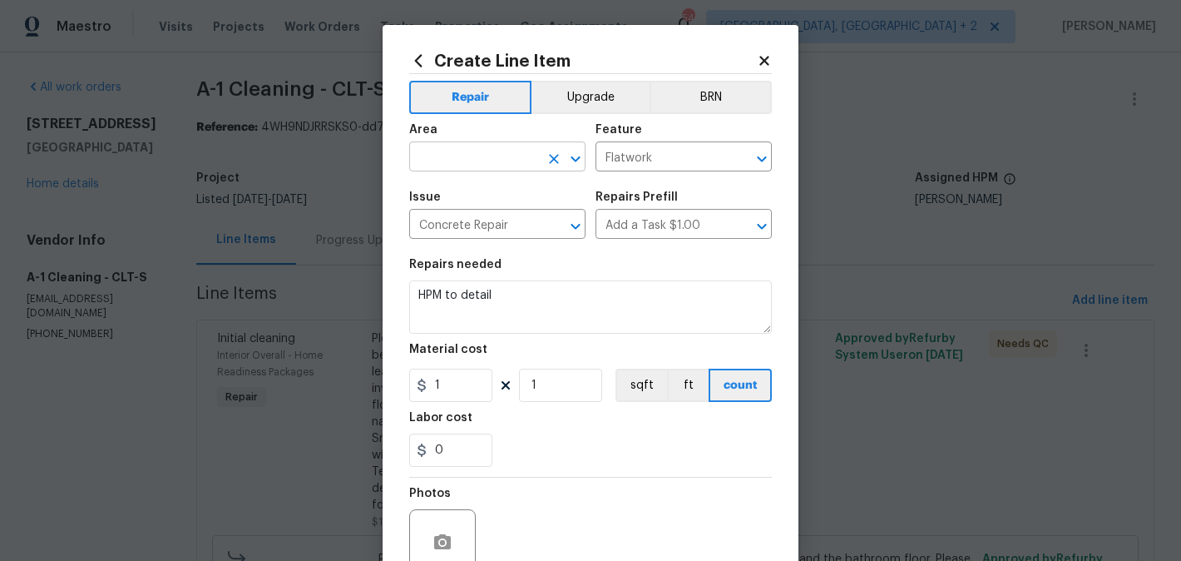
click at [457, 150] on input "text" at bounding box center [474, 159] width 130 height 26
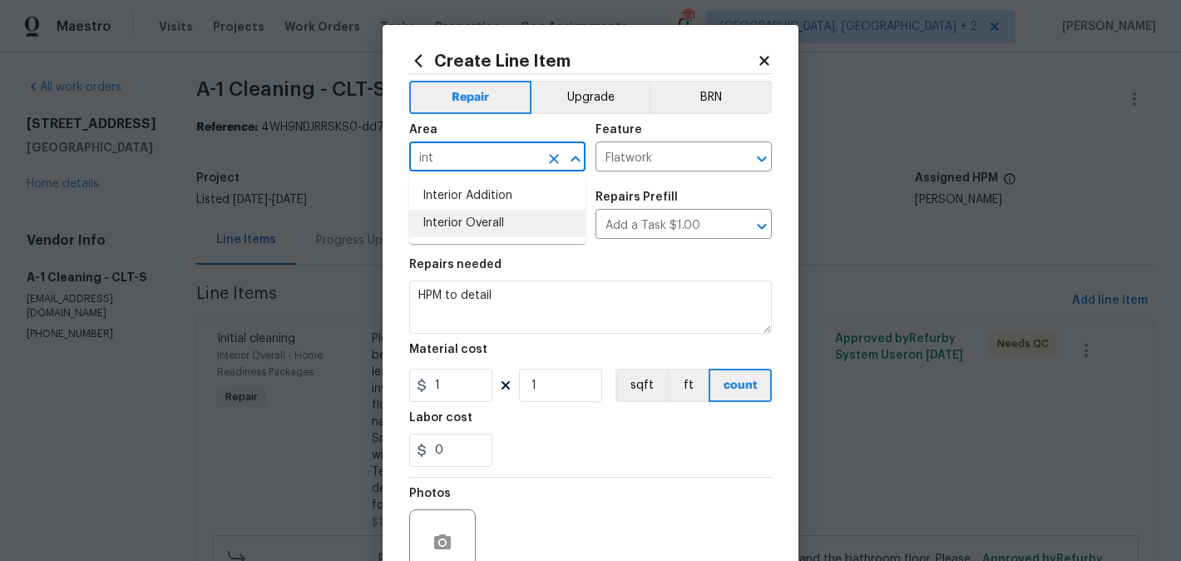
click at [459, 223] on li "Interior Overall" at bounding box center [497, 223] width 176 height 27
type input "Interior Overall"
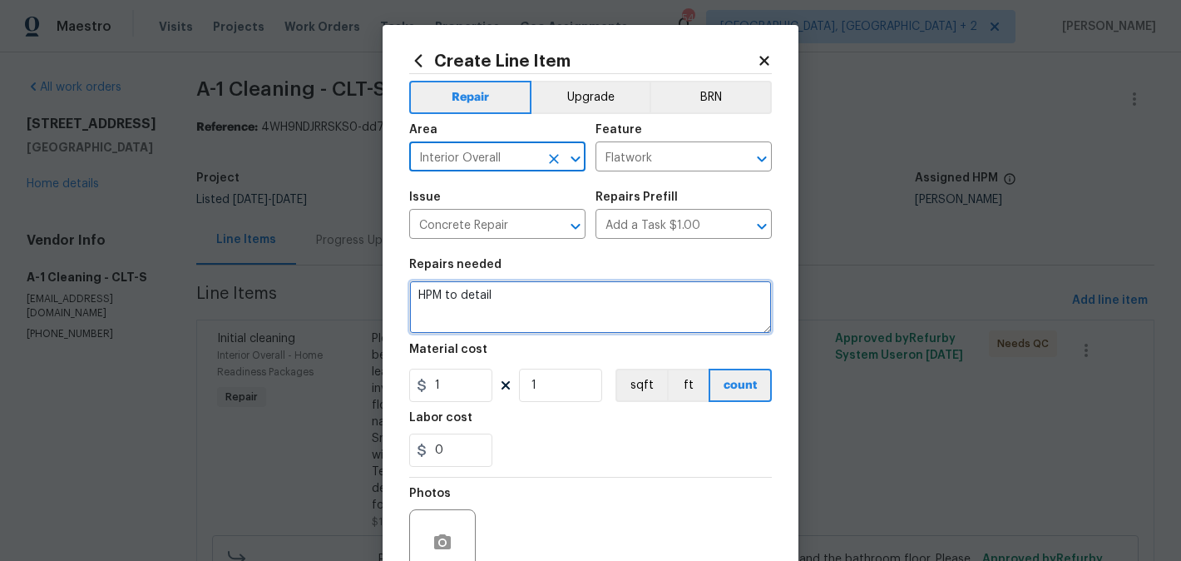
click at [467, 289] on textarea "HPM to detail" at bounding box center [590, 306] width 363 height 53
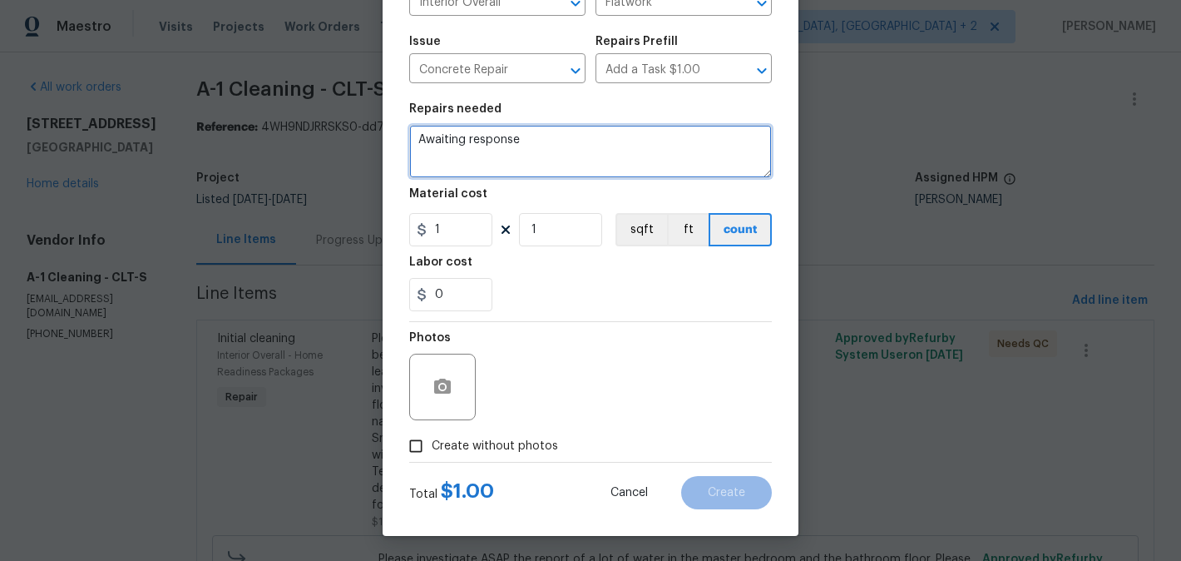
type textarea "Awaiting response"
click at [486, 443] on span "Create without photos" at bounding box center [495, 446] width 126 height 17
click at [432, 443] on input "Create without photos" at bounding box center [416, 446] width 32 height 32
checkbox input "true"
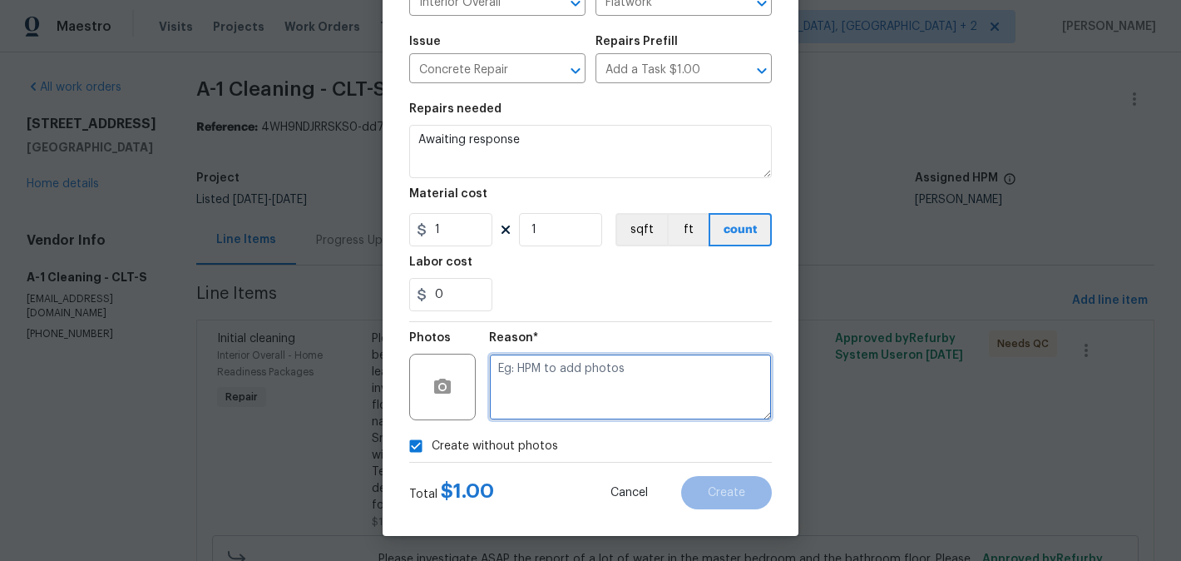
click at [592, 395] on textarea at bounding box center [630, 387] width 283 height 67
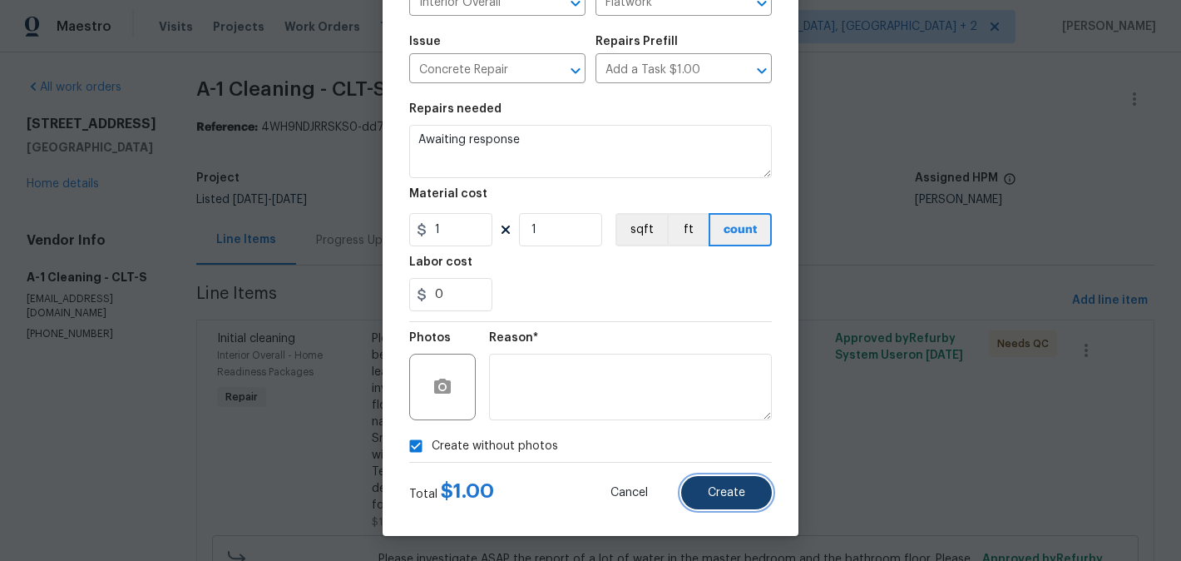
click at [729, 485] on button "Create" at bounding box center [726, 492] width 91 height 33
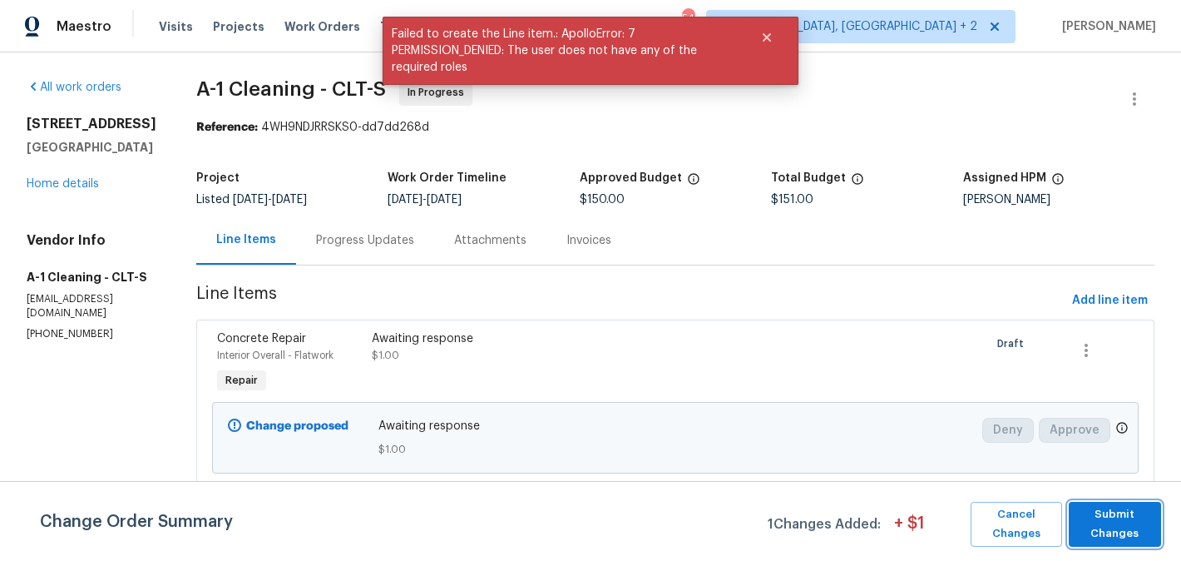
click at [1099, 523] on span "Submit Changes" at bounding box center [1115, 524] width 76 height 38
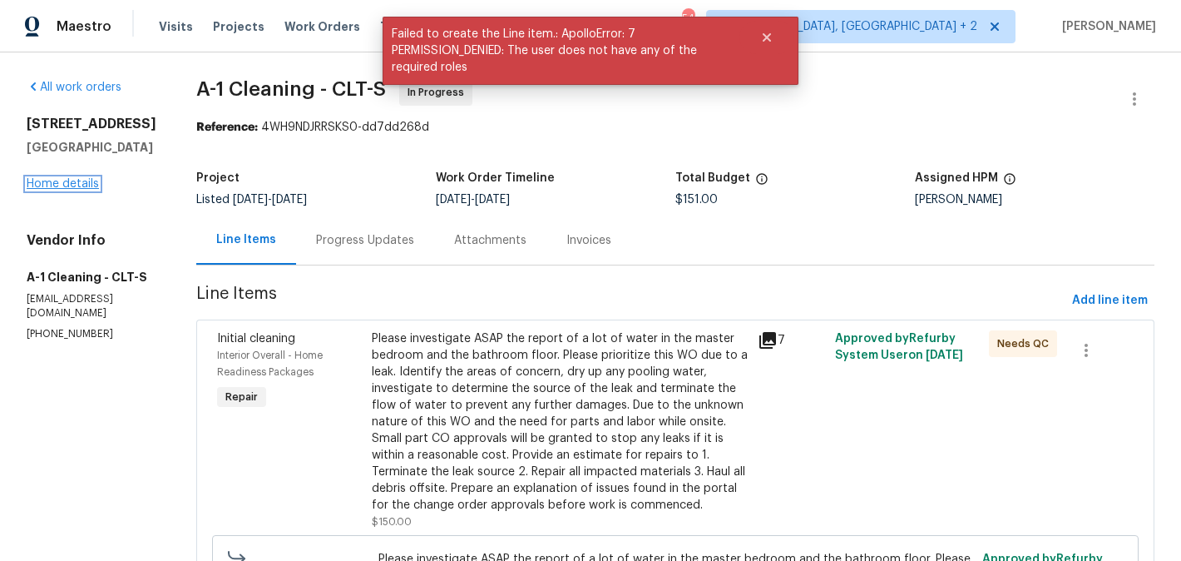
click at [66, 190] on link "Home details" at bounding box center [63, 184] width 72 height 12
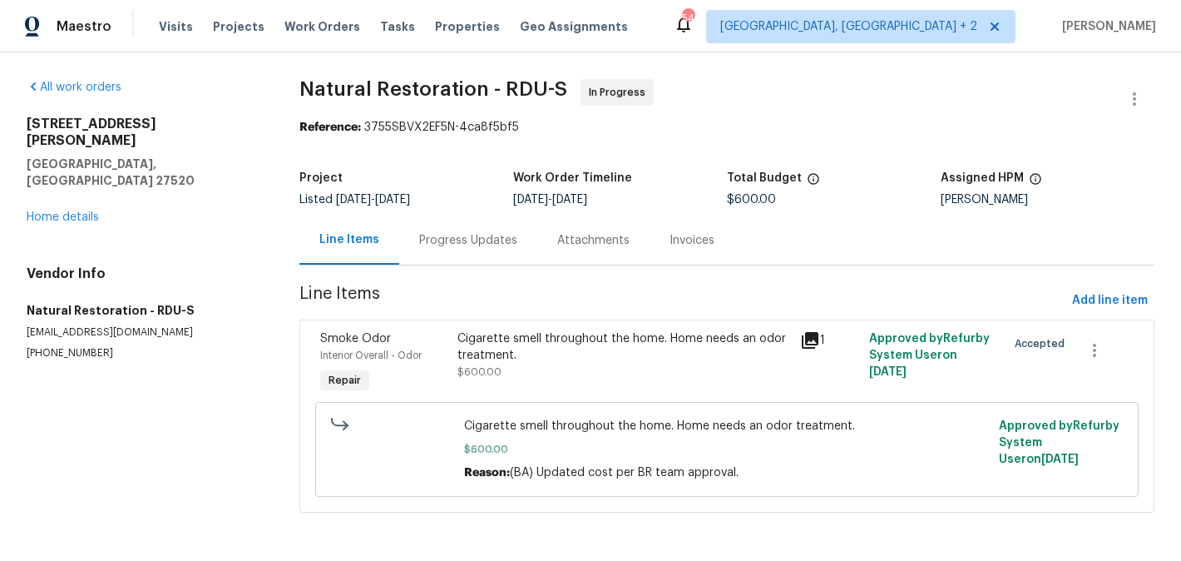
click at [477, 240] on div "Progress Updates" at bounding box center [468, 240] width 98 height 17
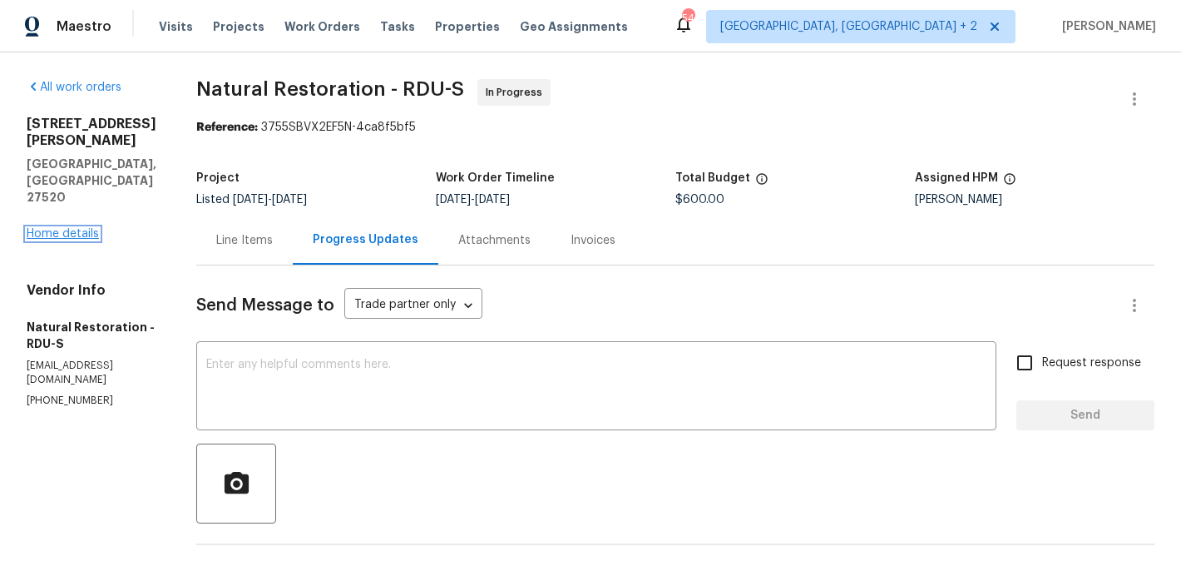
click at [65, 228] on link "Home details" at bounding box center [63, 234] width 72 height 12
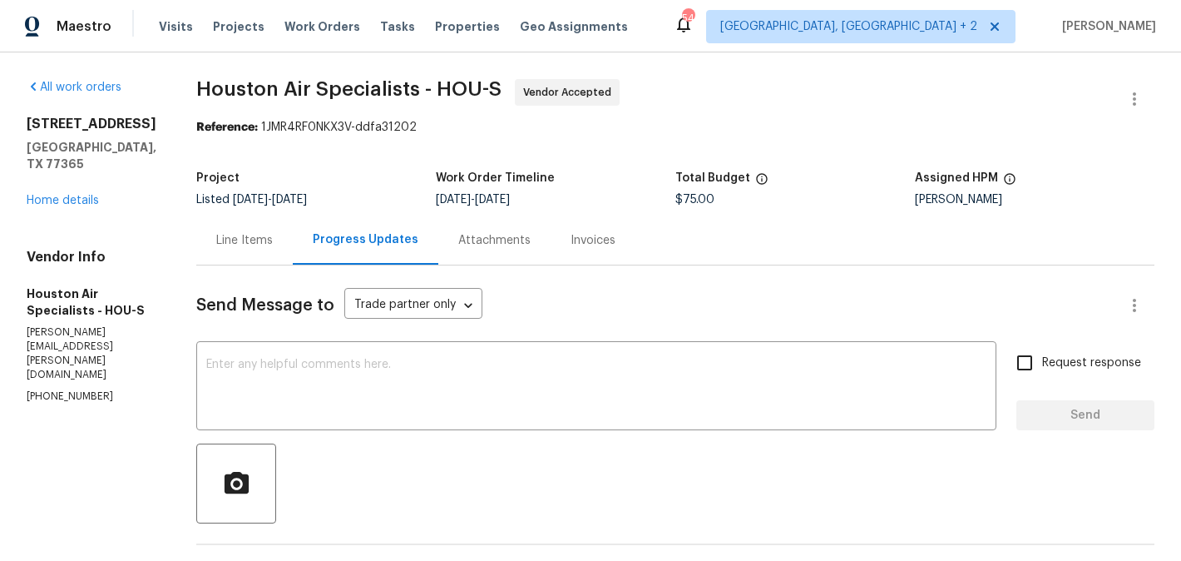
scroll to position [270, 0]
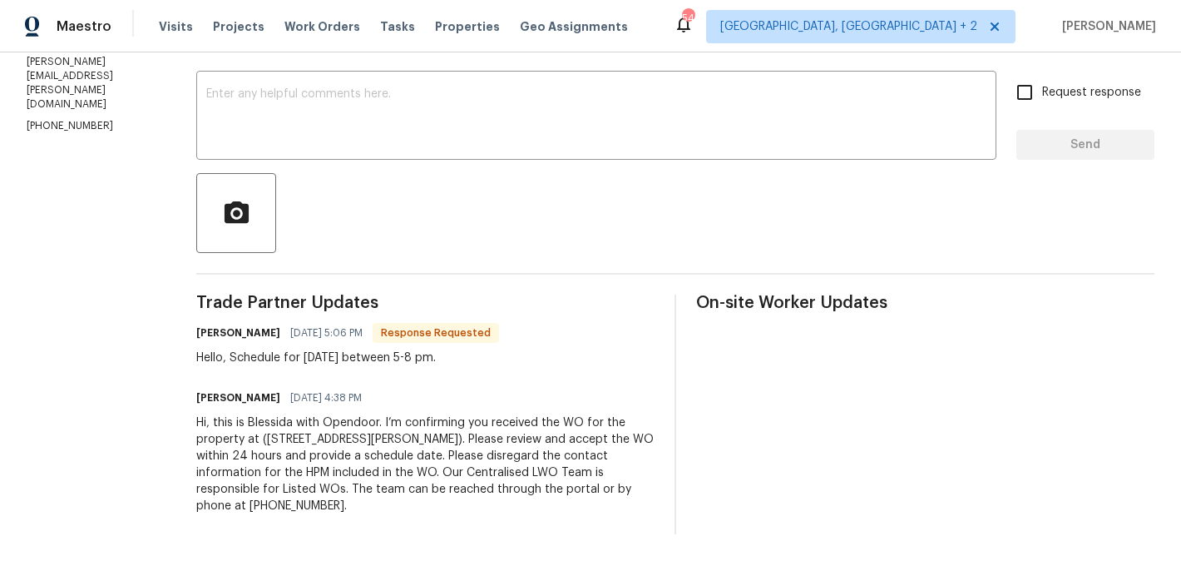
click at [215, 331] on h6 "[PERSON_NAME]" at bounding box center [238, 332] width 84 height 17
copy h6 "[PERSON_NAME]"
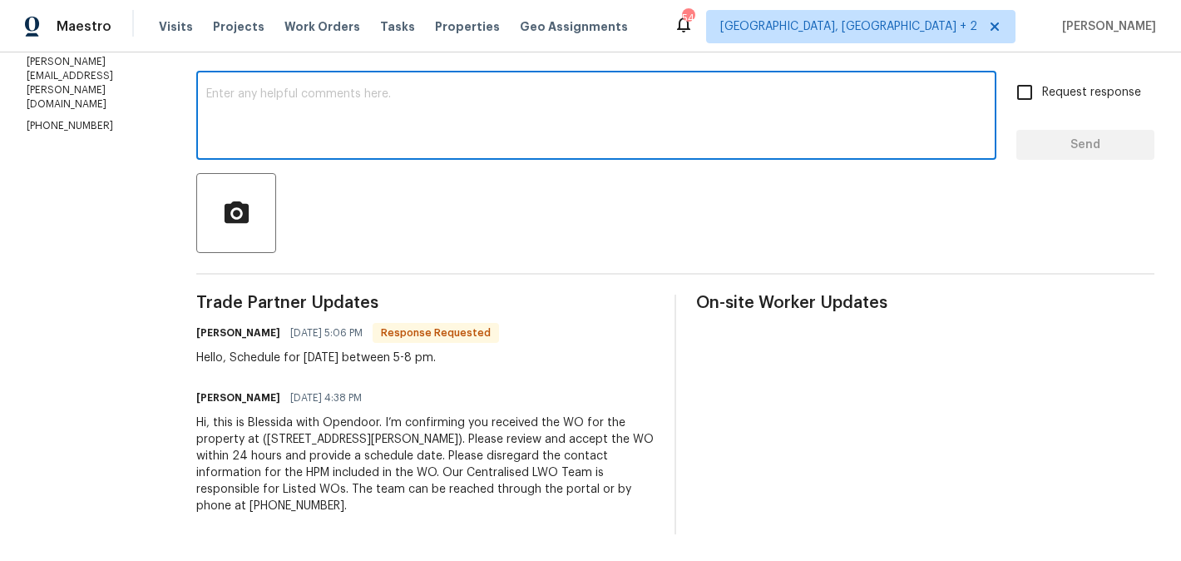
click at [321, 109] on textarea at bounding box center [596, 117] width 780 height 58
paste textarea "Brenda"
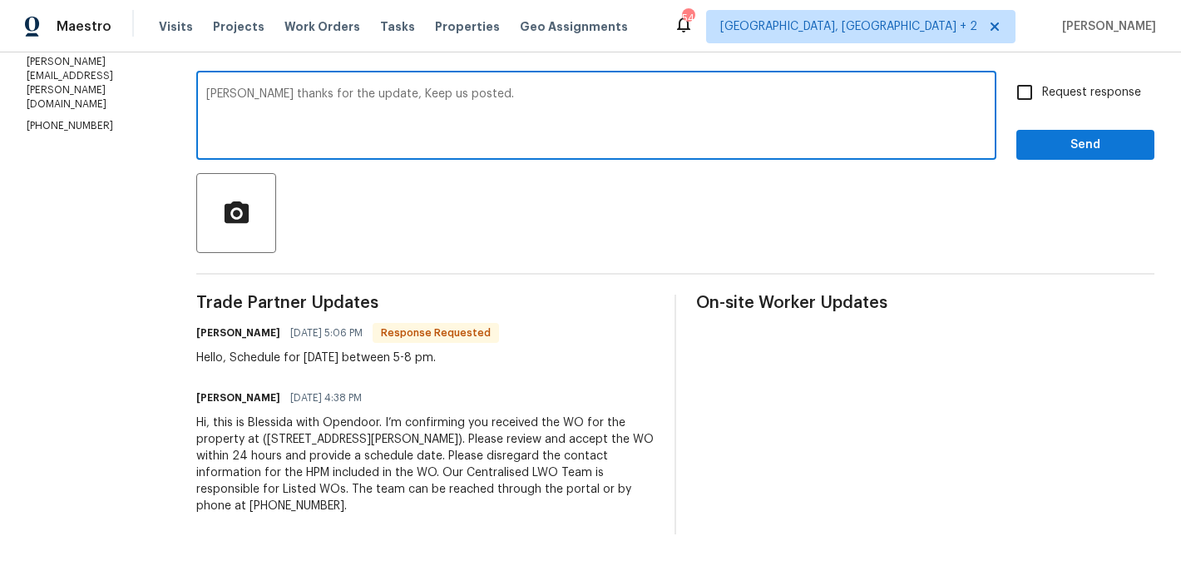
type textarea "Brenda thanks for the update, Keep us posted."
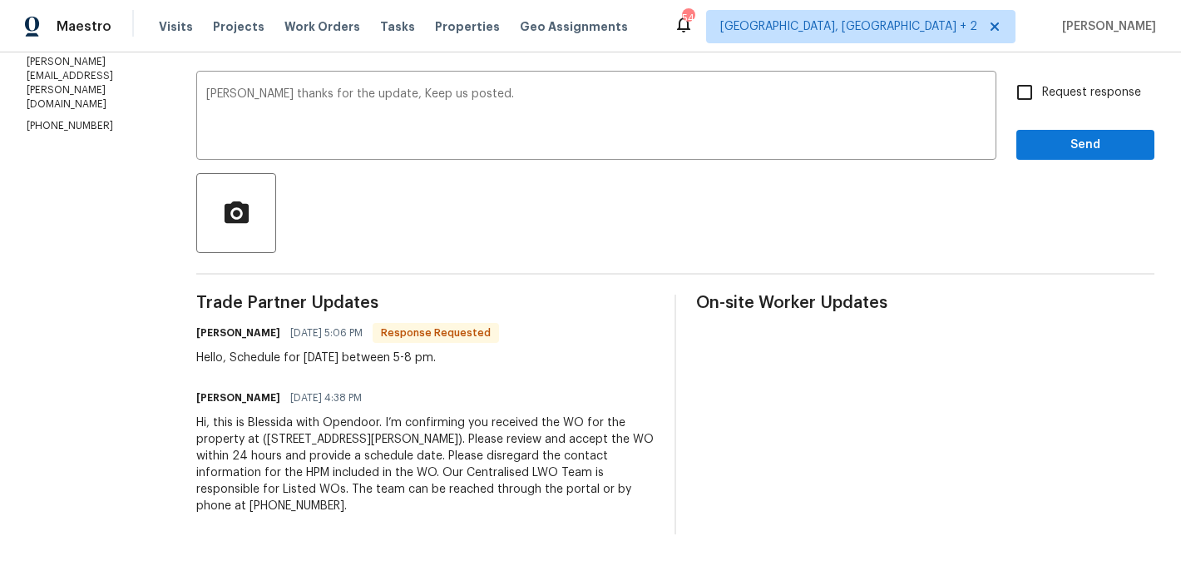
click at [1060, 82] on label "Request response" at bounding box center [1074, 92] width 134 height 35
click at [1042, 82] on input "Request response" at bounding box center [1024, 92] width 35 height 35
checkbox input "true"
click at [1050, 131] on button "Send" at bounding box center [1086, 145] width 138 height 31
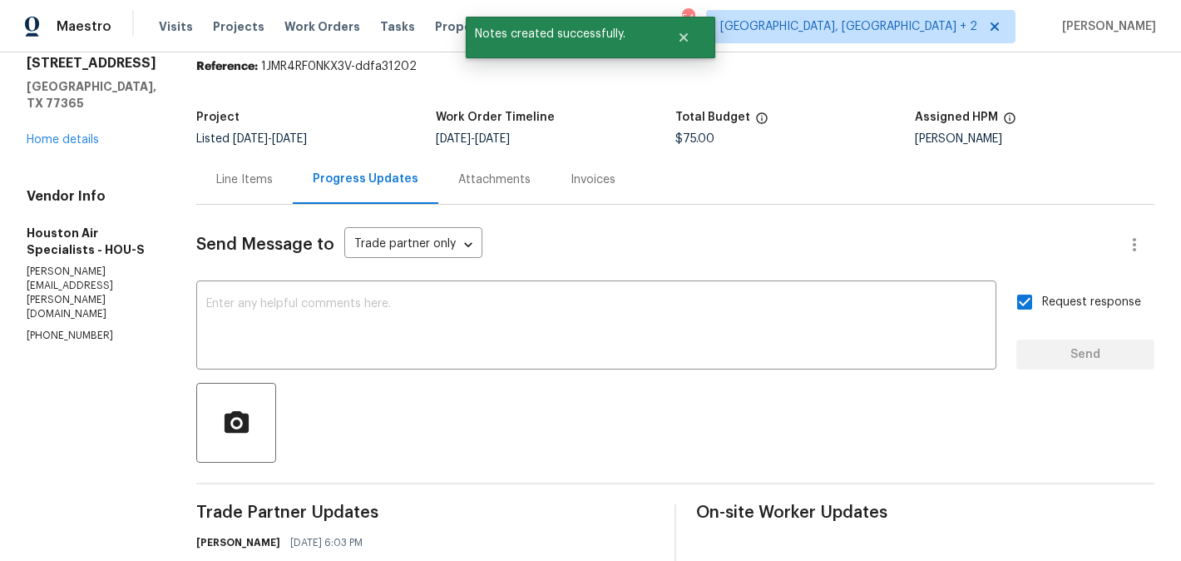
scroll to position [0, 0]
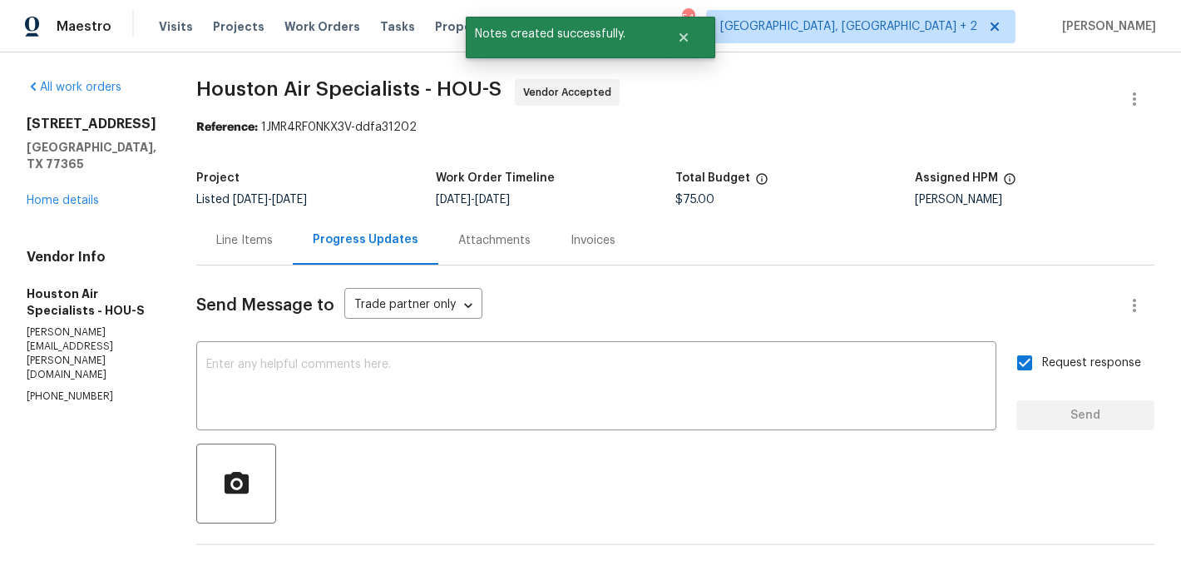
click at [214, 96] on span "Houston Air Specialists - HOU-S" at bounding box center [348, 89] width 305 height 20
drag, startPoint x: 197, startPoint y: 89, endPoint x: 429, endPoint y: 84, distance: 232.1
click at [429, 84] on div "All work orders 24602 Bennetts Ridge Ln Porter, TX 77365 Home details Vendor In…" at bounding box center [590, 473] width 1181 height 843
copy span "Houston Air Specialists"
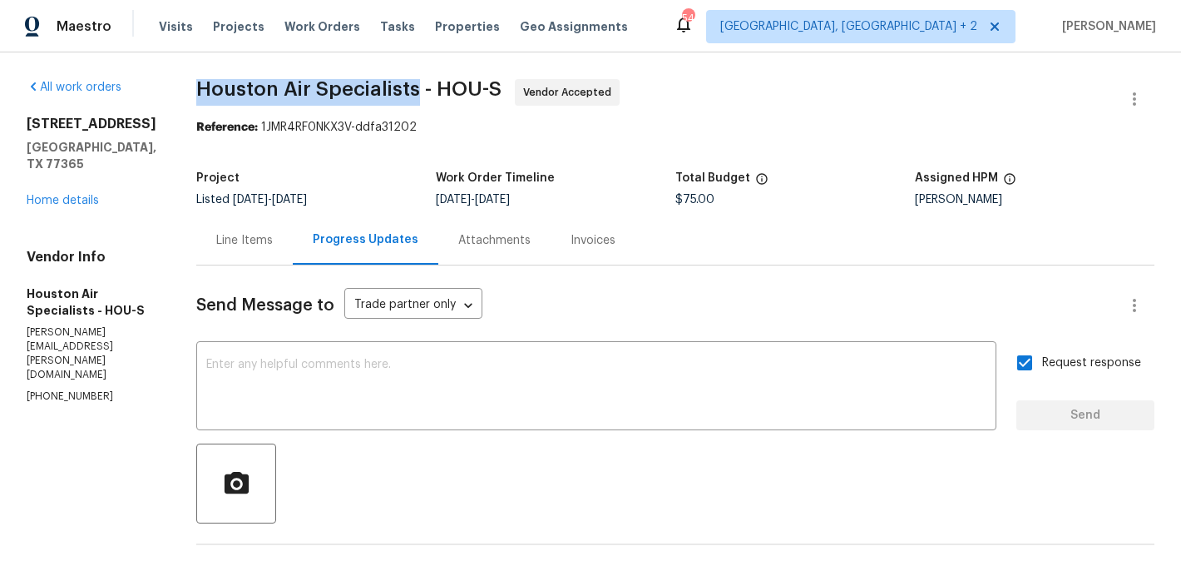
scroll to position [335, 0]
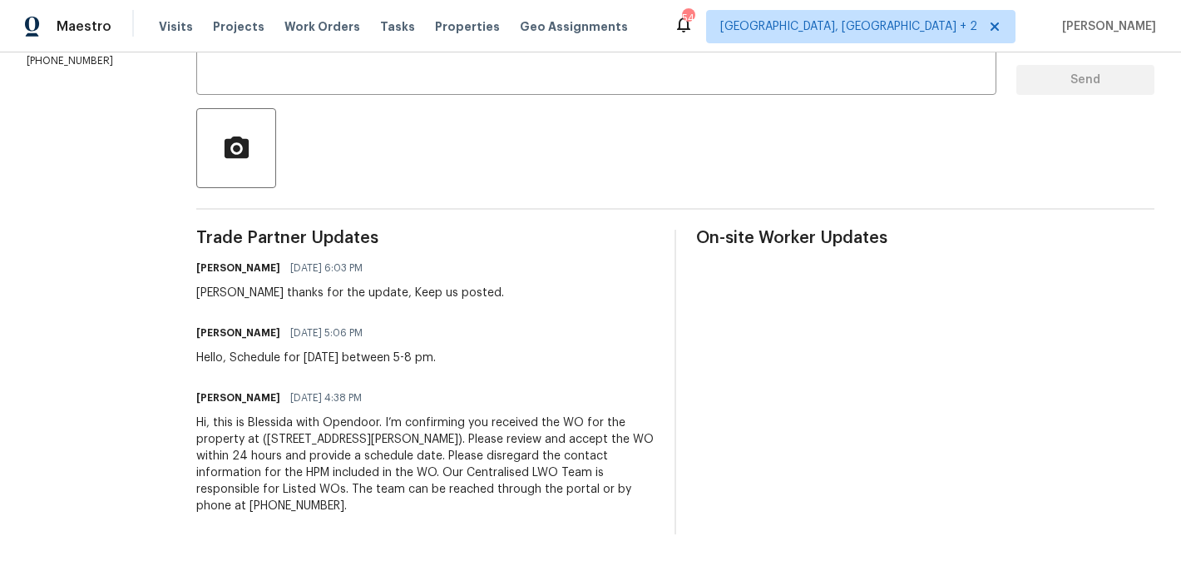
drag, startPoint x: 446, startPoint y: 361, endPoint x: 538, endPoint y: 361, distance: 92.3
click at [538, 361] on div "Brenda medina 08/11/2025 5:06 PM Hello, Schedule for tomorrow 8/12 between 5-8 …" at bounding box center [425, 343] width 458 height 45
drag, startPoint x: 447, startPoint y: 359, endPoint x: 517, endPoint y: 359, distance: 69.9
click at [517, 359] on div "Brenda medina 08/11/2025 5:06 PM Hello, Schedule for tomorrow 8/12 between 5-8 …" at bounding box center [425, 343] width 458 height 45
copy div "5-8 pm."
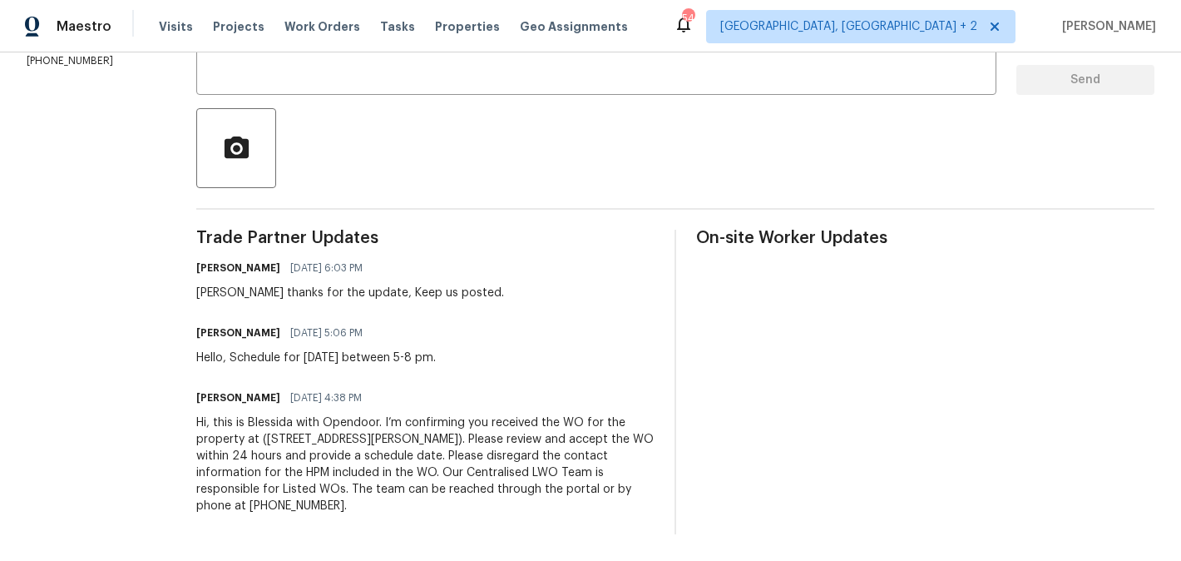
scroll to position [0, 0]
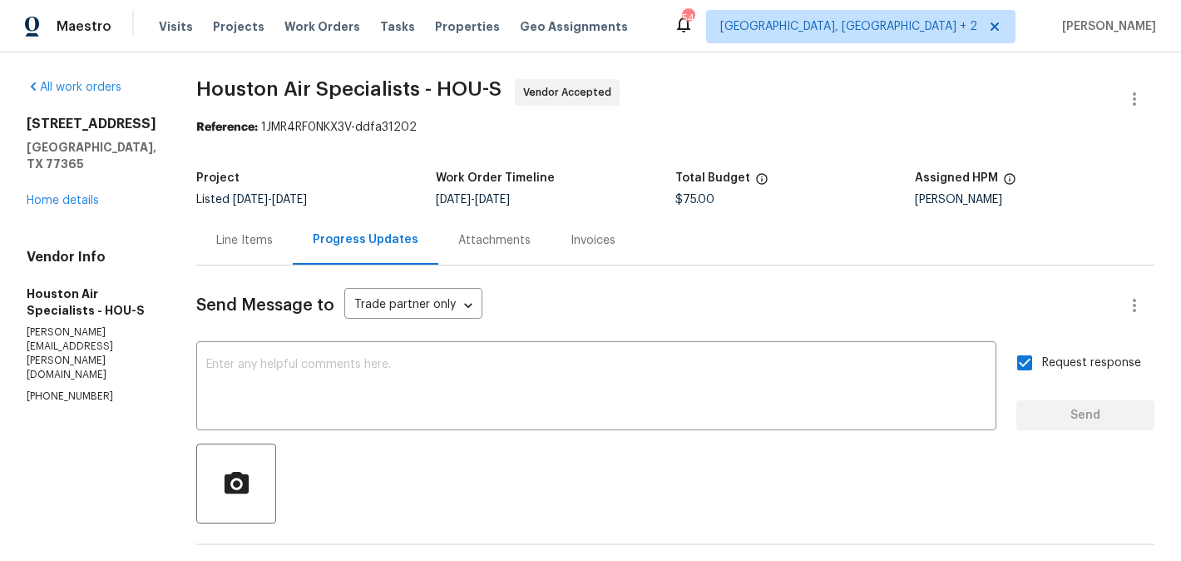
click at [92, 209] on div "All work orders 24602 Bennetts Ridge Ln Porter, TX 77365 Home details Vendor In…" at bounding box center [92, 241] width 130 height 324
click at [85, 205] on link "Home details" at bounding box center [63, 201] width 72 height 12
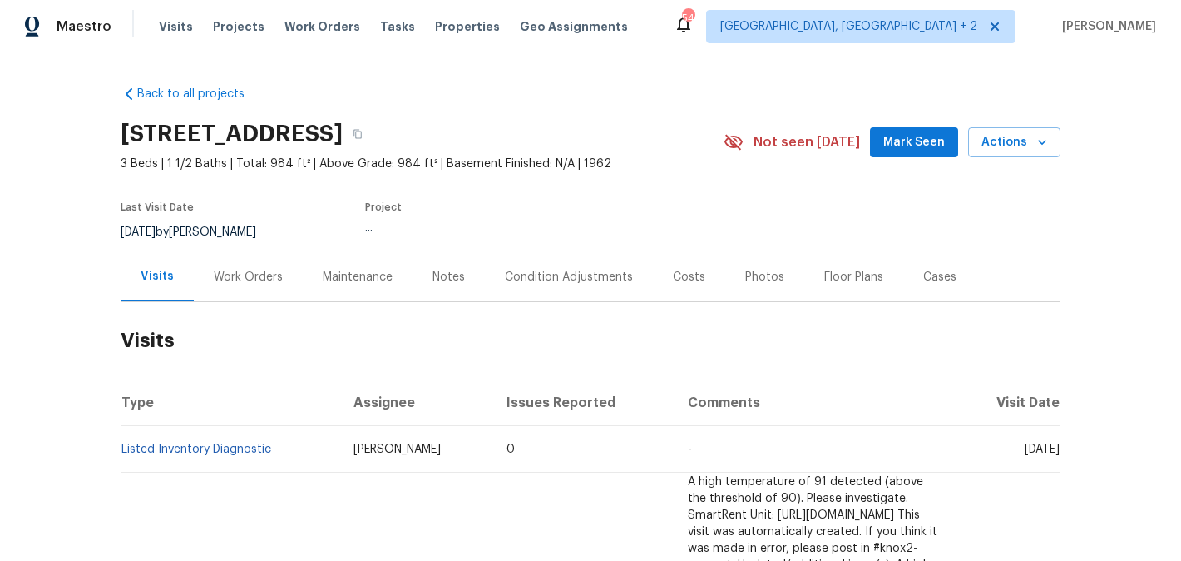
click at [225, 284] on div "Work Orders" at bounding box center [248, 277] width 69 height 17
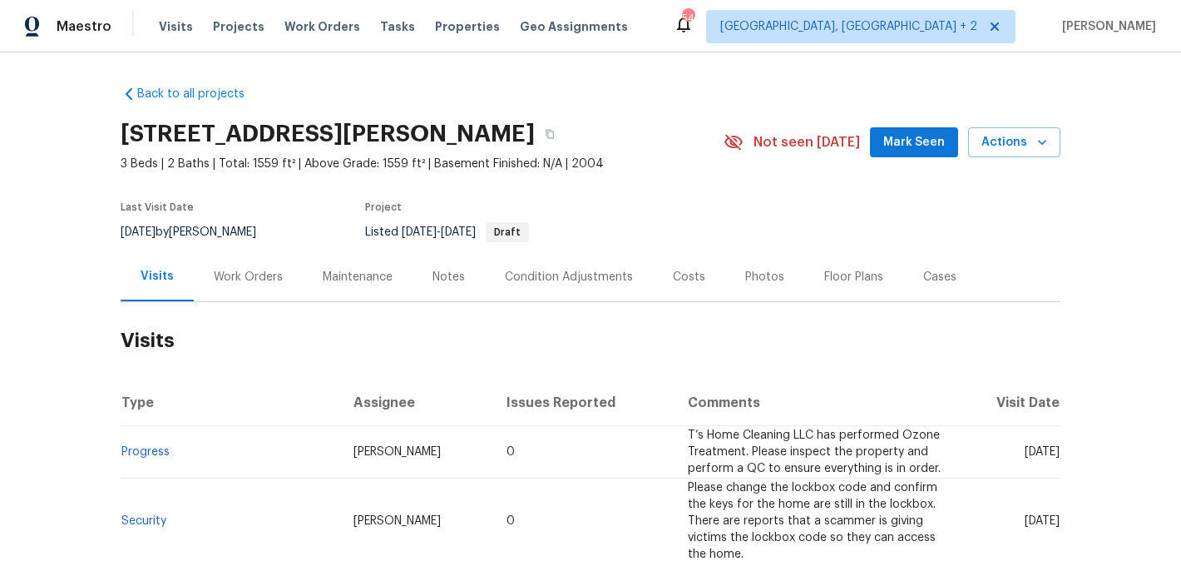
click at [256, 290] on div "Work Orders" at bounding box center [248, 276] width 109 height 49
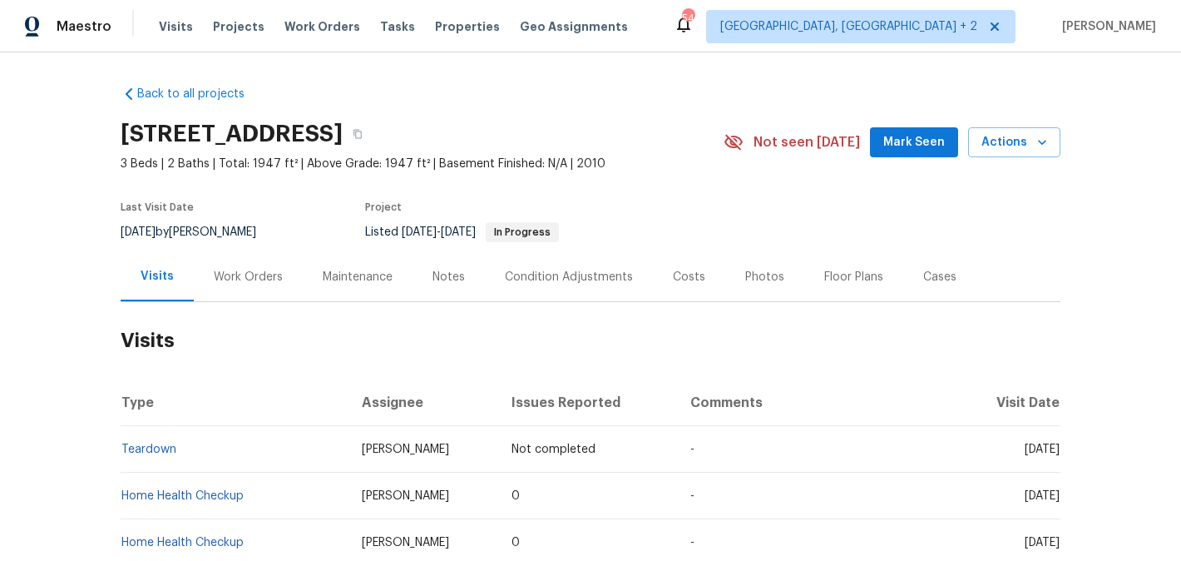
click at [224, 275] on div "Work Orders" at bounding box center [248, 277] width 69 height 17
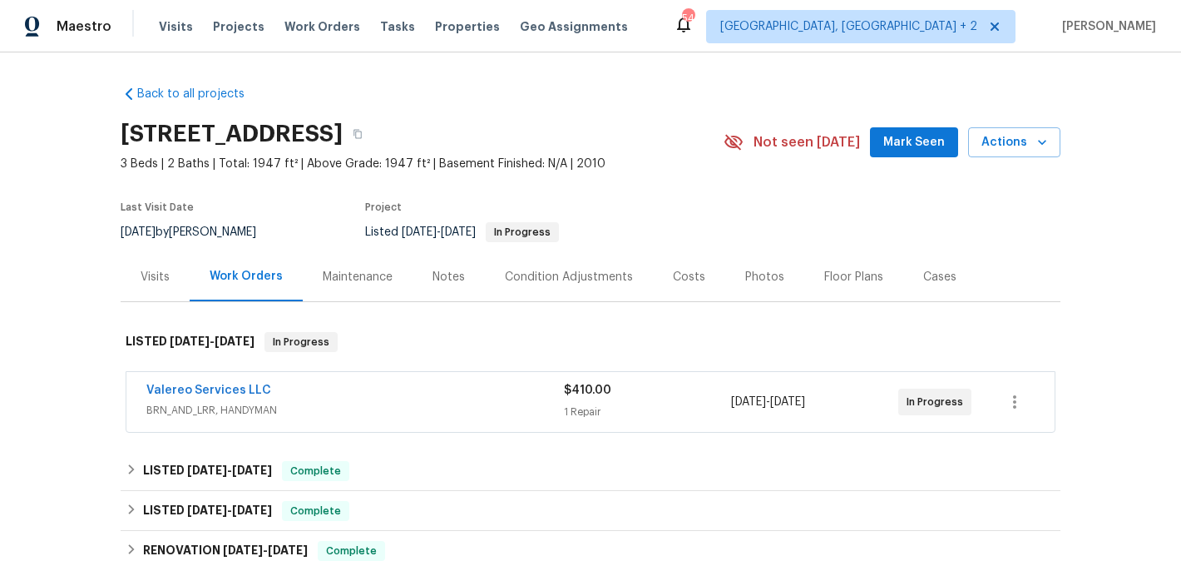
click at [238, 383] on span "Valereo Services LLC" at bounding box center [208, 390] width 125 height 17
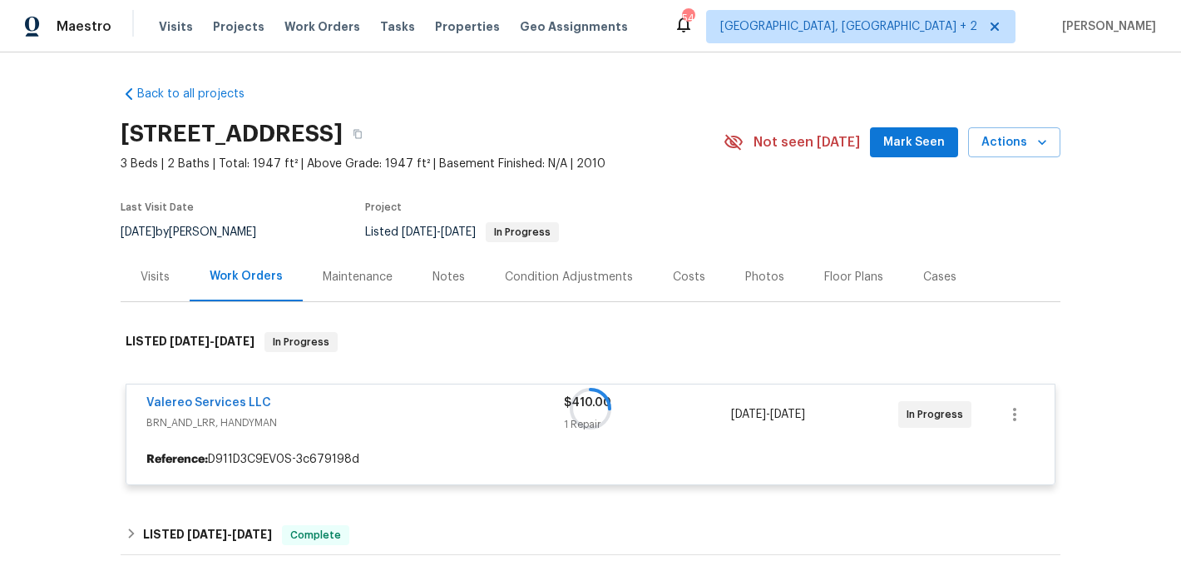
click at [231, 399] on div at bounding box center [591, 408] width 940 height 186
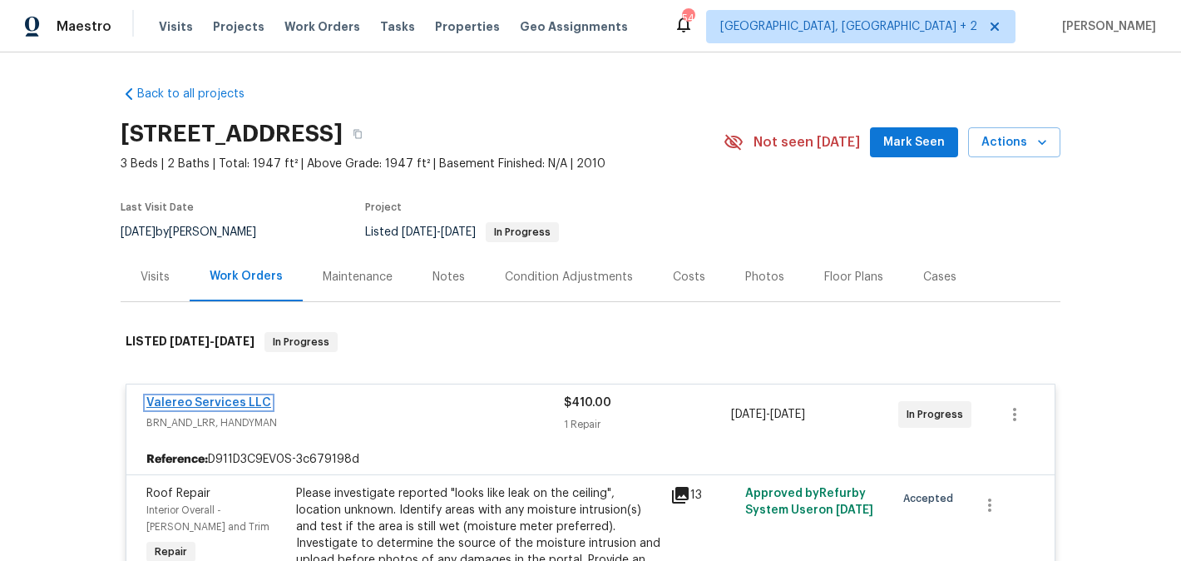
click at [235, 402] on link "Valereo Services LLC" at bounding box center [208, 403] width 125 height 12
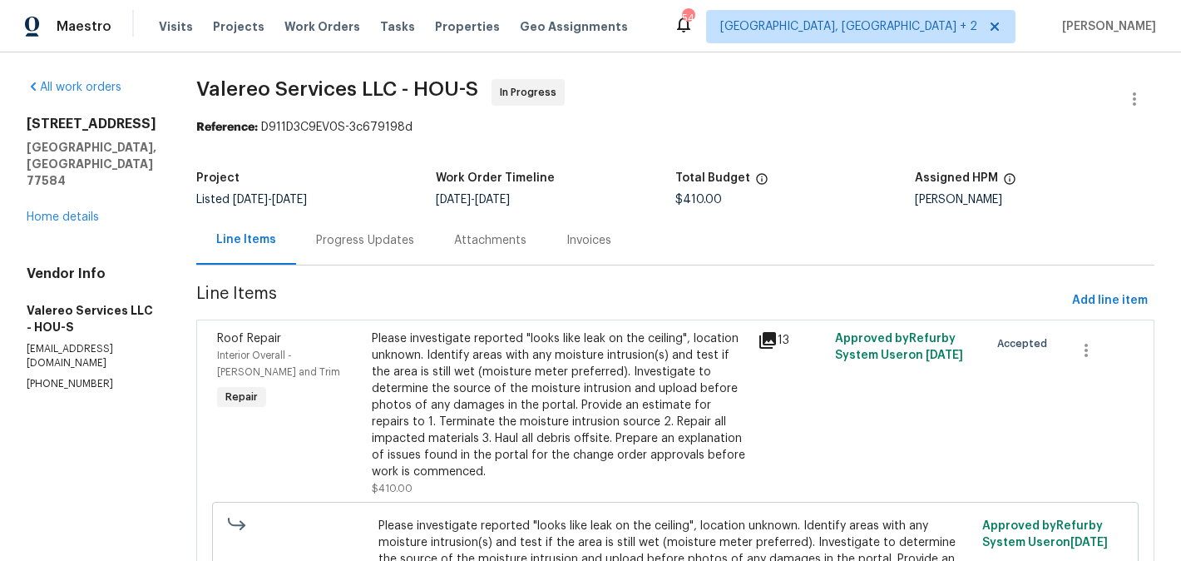
click at [359, 245] on div "Progress Updates" at bounding box center [365, 240] width 98 height 17
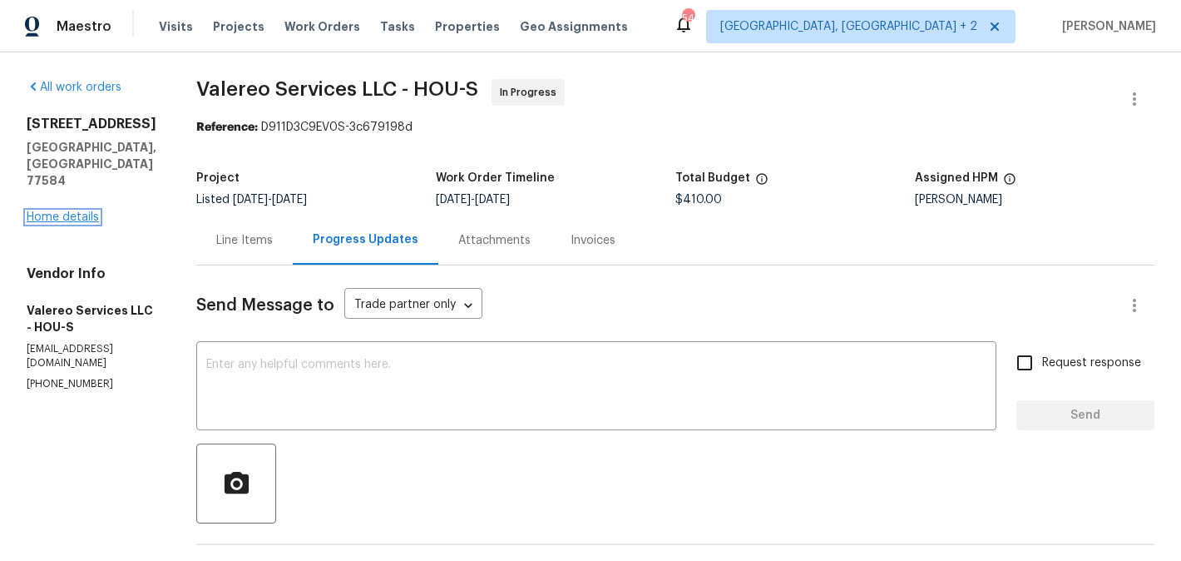
click at [85, 211] on link "Home details" at bounding box center [63, 217] width 72 height 12
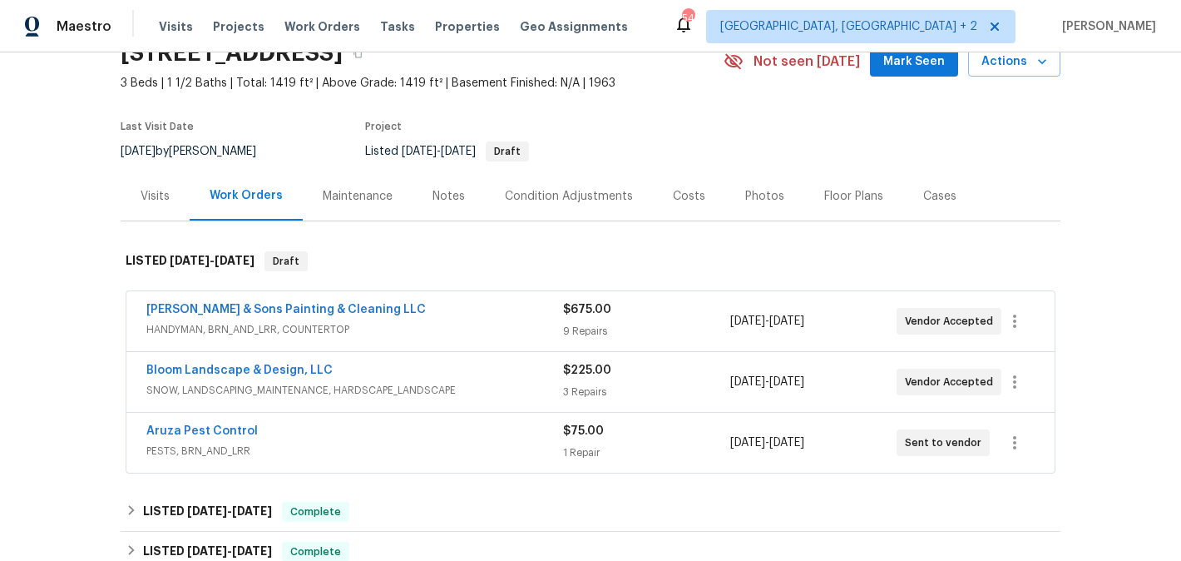
scroll to position [102, 0]
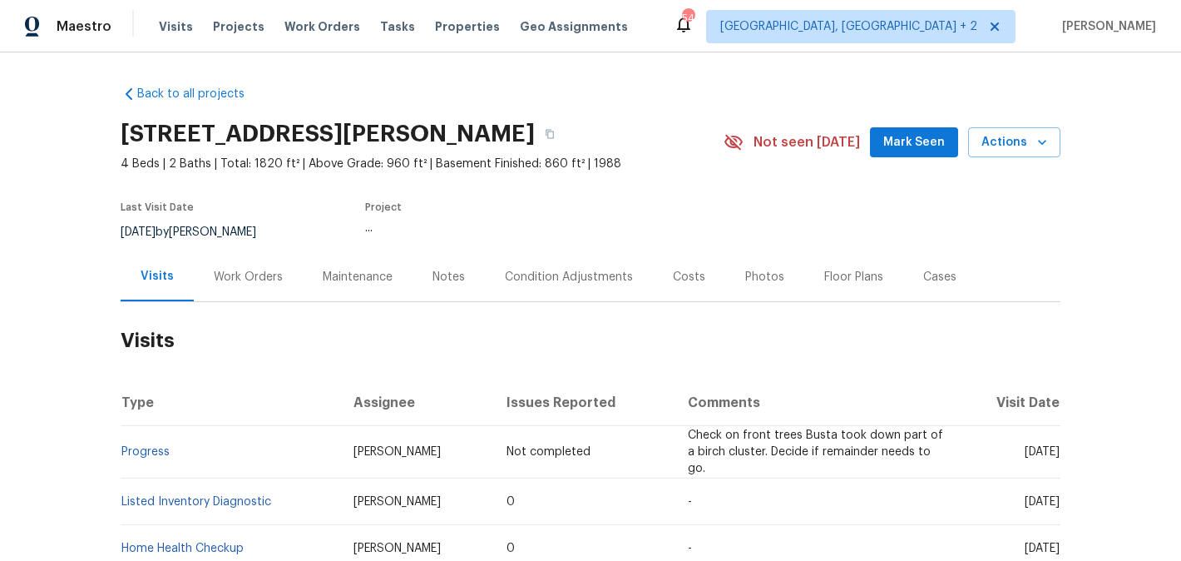
click at [230, 278] on div "Work Orders" at bounding box center [248, 277] width 69 height 17
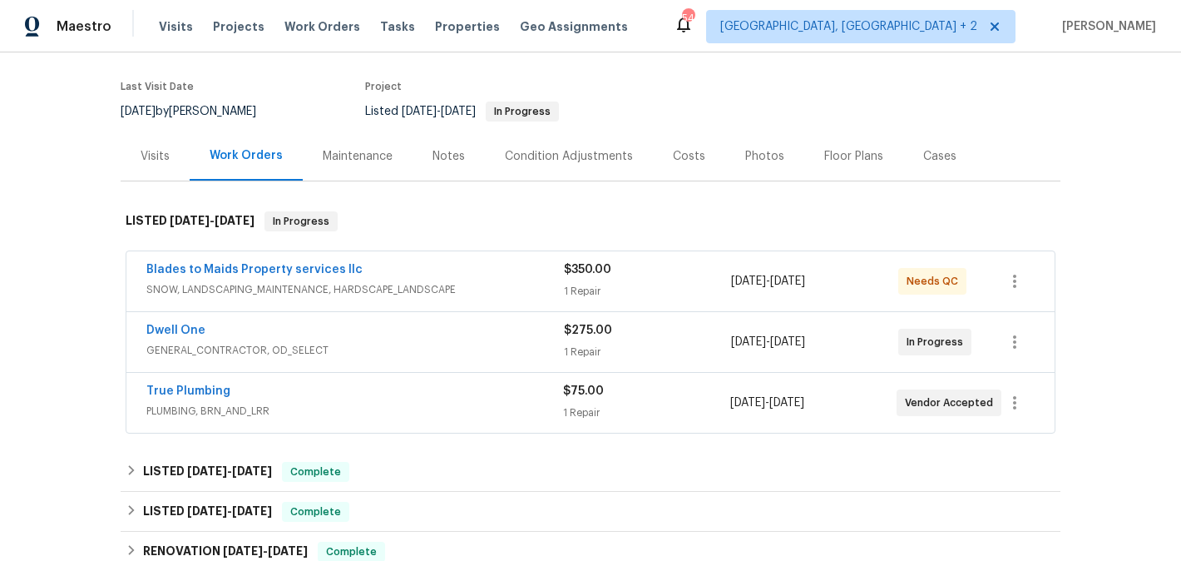
scroll to position [122, 0]
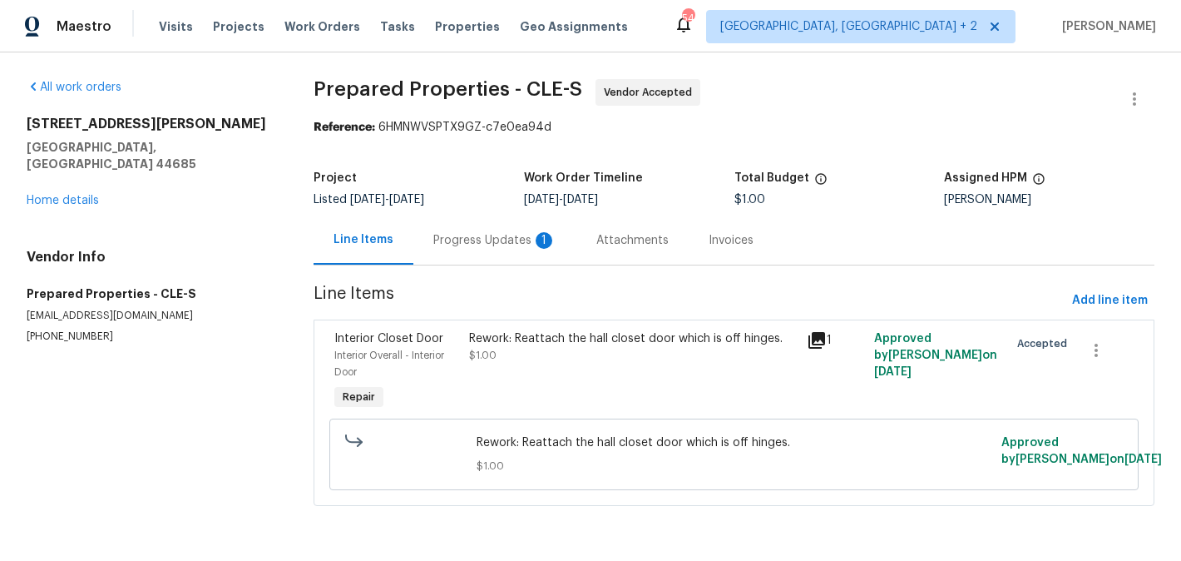
click at [459, 250] on div "Progress Updates 1" at bounding box center [494, 239] width 163 height 49
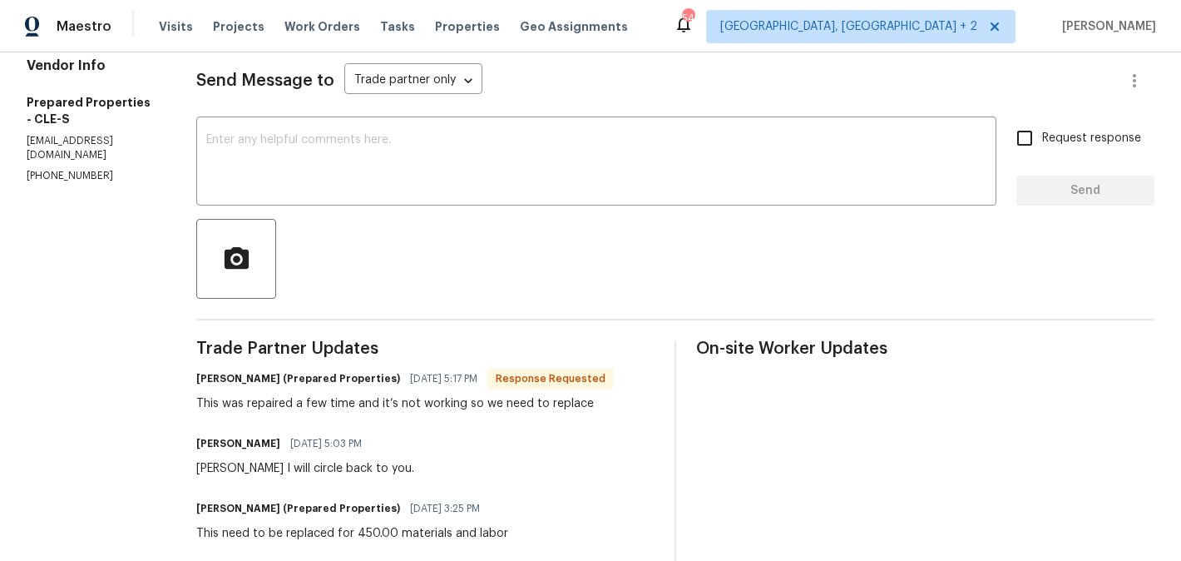
scroll to position [224, 0]
click at [241, 384] on h6 "[PERSON_NAME] (Prepared Properties)" at bounding box center [298, 379] width 204 height 17
copy h6 "[PERSON_NAME]"
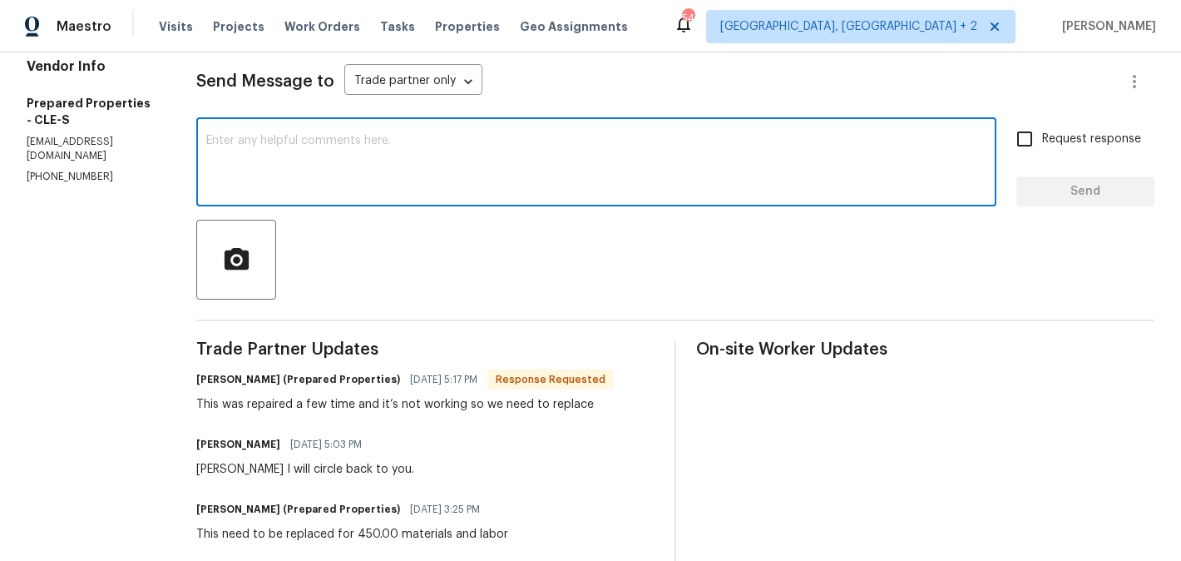
click at [349, 183] on textarea at bounding box center [596, 164] width 780 height 58
paste textarea "[PERSON_NAME]"
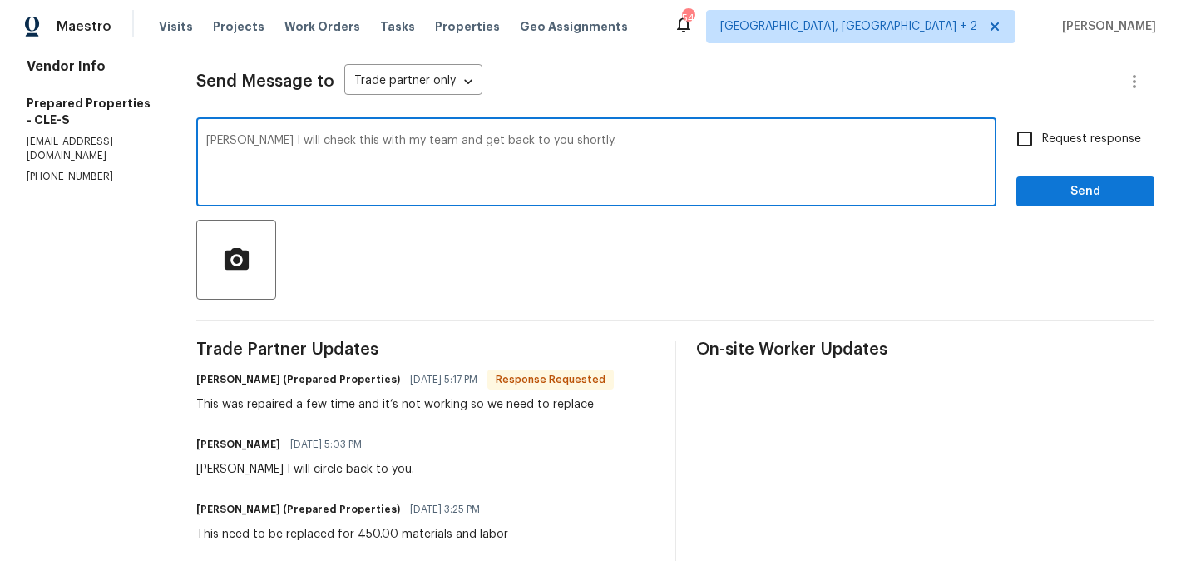
type textarea "[PERSON_NAME] I will check this with my team and get back to you shortly."
click at [1049, 139] on span "Request response" at bounding box center [1091, 139] width 99 height 17
click at [1042, 139] on input "Request response" at bounding box center [1024, 138] width 35 height 35
checkbox input "true"
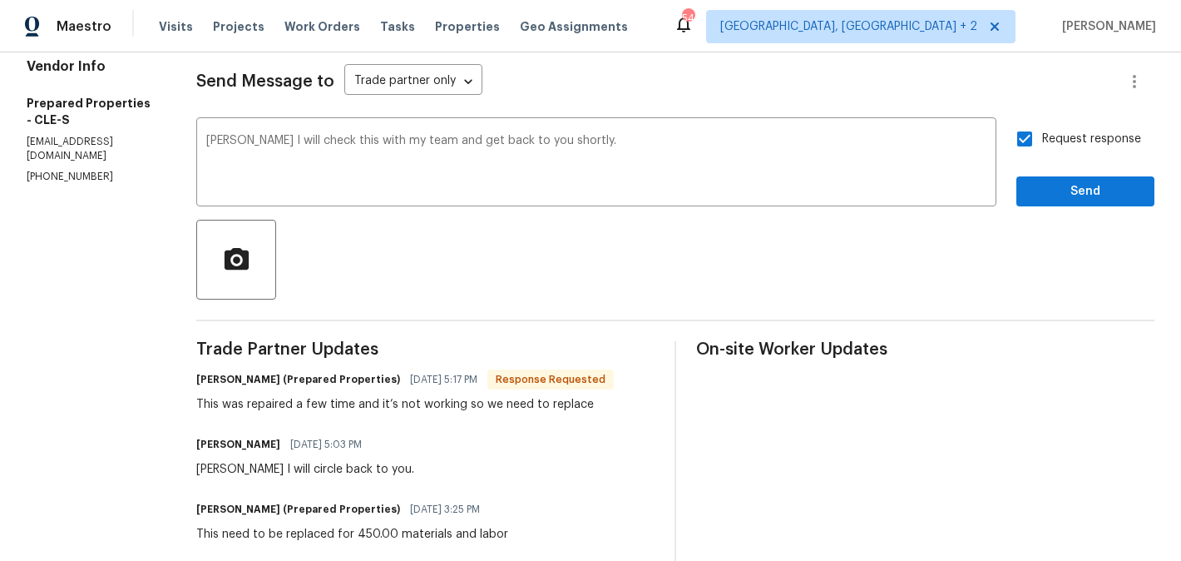
click at [1049, 174] on div "Request response Send" at bounding box center [1086, 163] width 138 height 85
click at [1047, 186] on span "Send" at bounding box center [1085, 191] width 111 height 21
